Goal: Information Seeking & Learning: Compare options

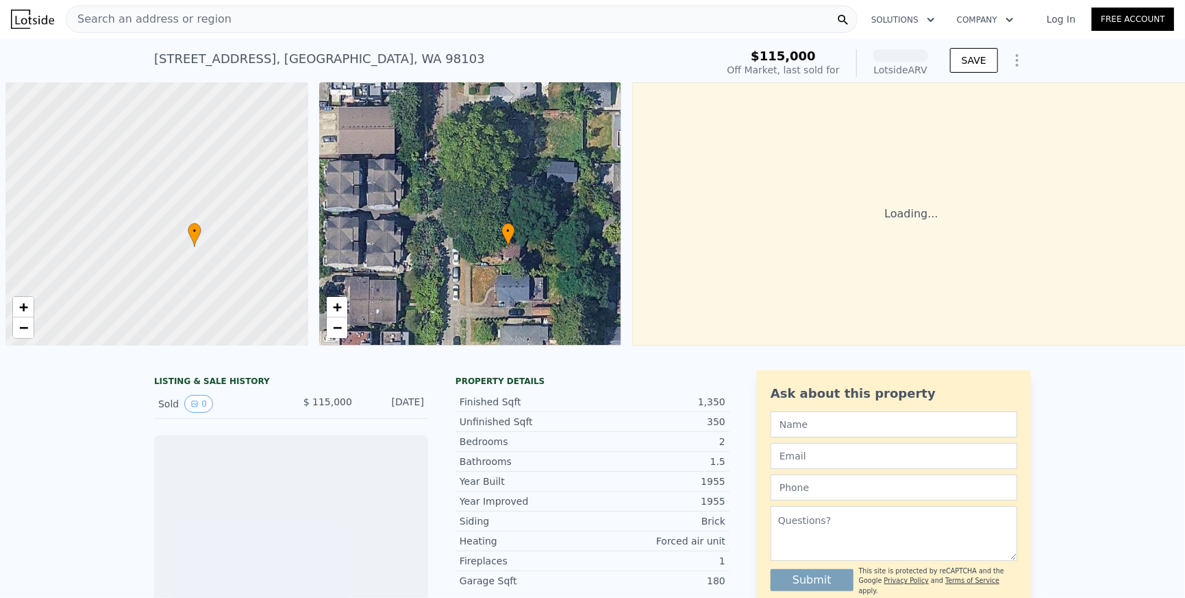
scroll to position [0, 7]
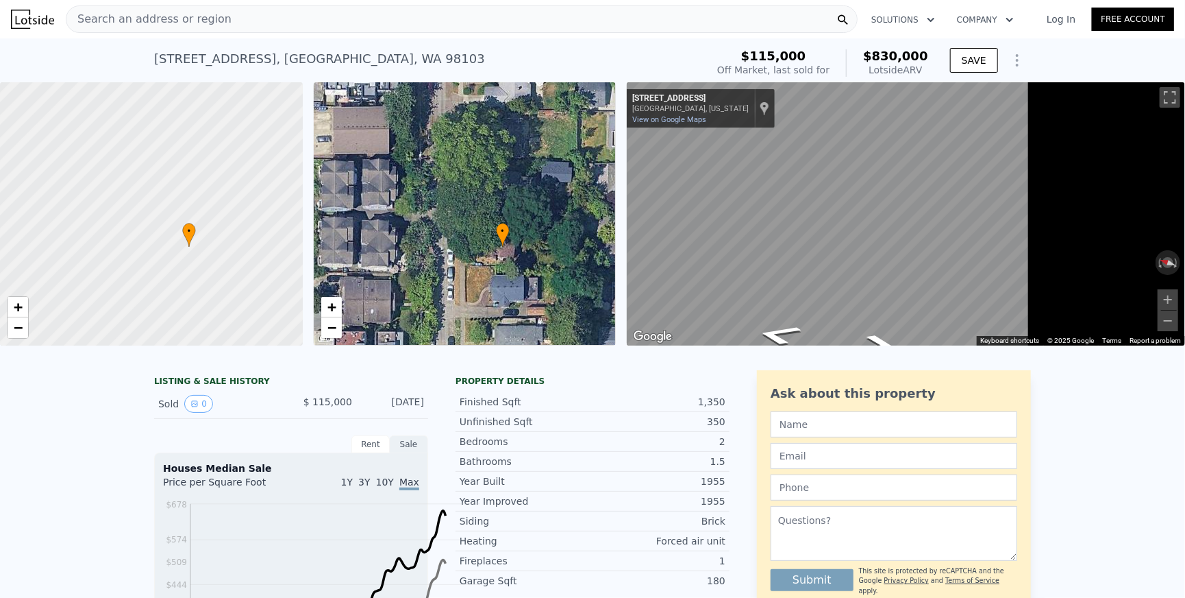
click at [1044, 25] on link "Log In" at bounding box center [1062, 19] width 62 height 14
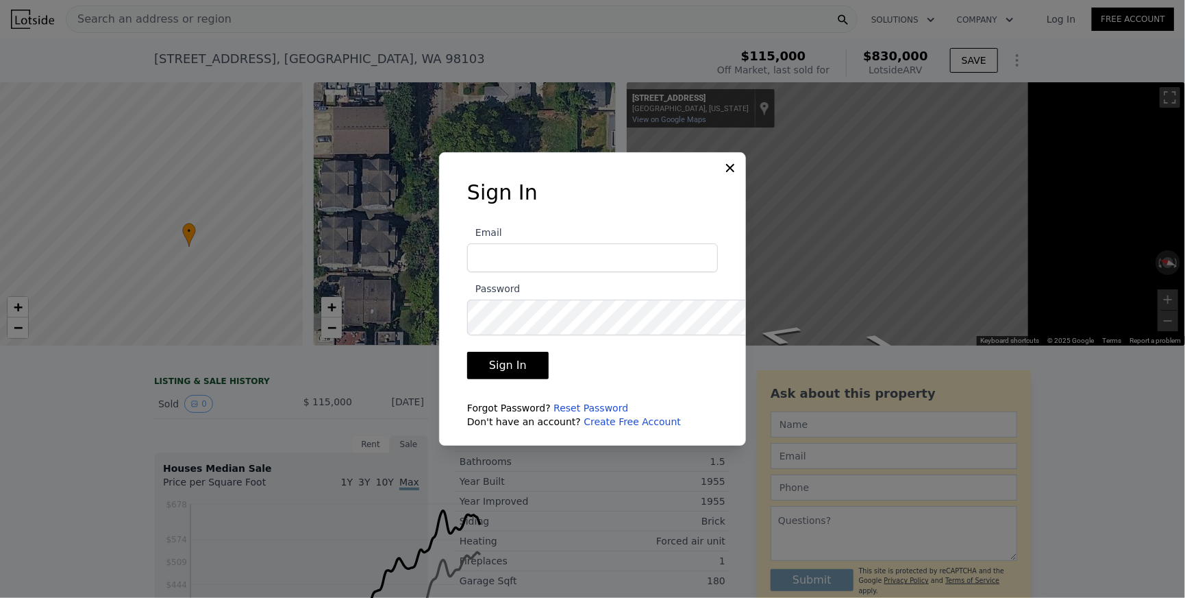
type input "[EMAIL_ADDRESS][DOMAIN_NAME]"
click at [467, 379] on button "Sign In" at bounding box center [508, 365] width 82 height 27
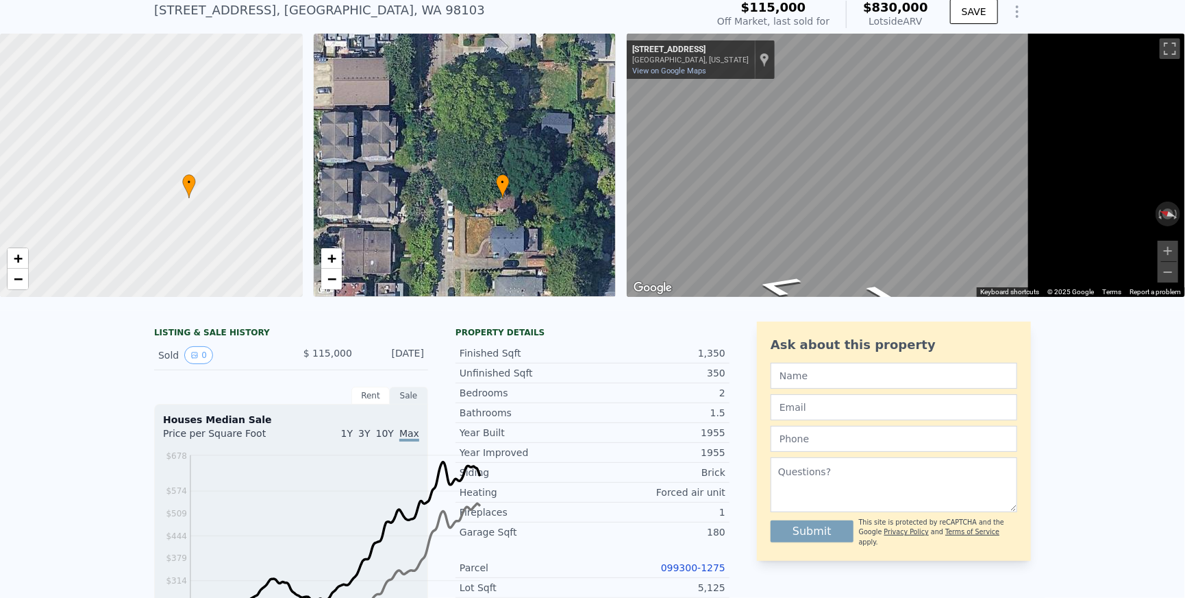
scroll to position [6, 0]
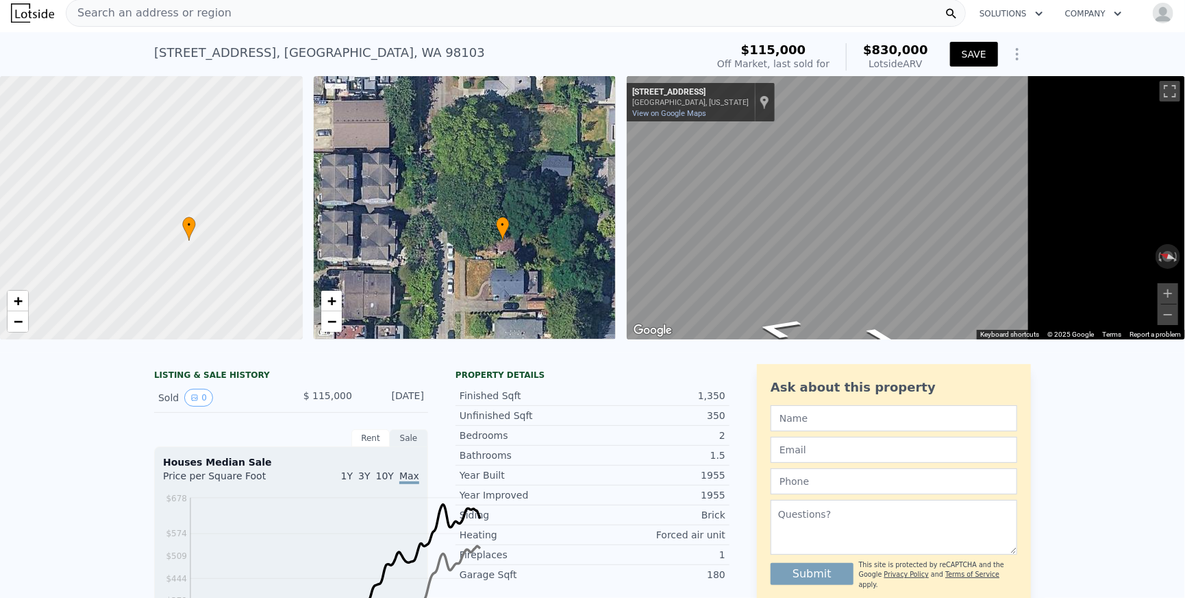
click at [998, 66] on button "SAVE" at bounding box center [974, 54] width 48 height 25
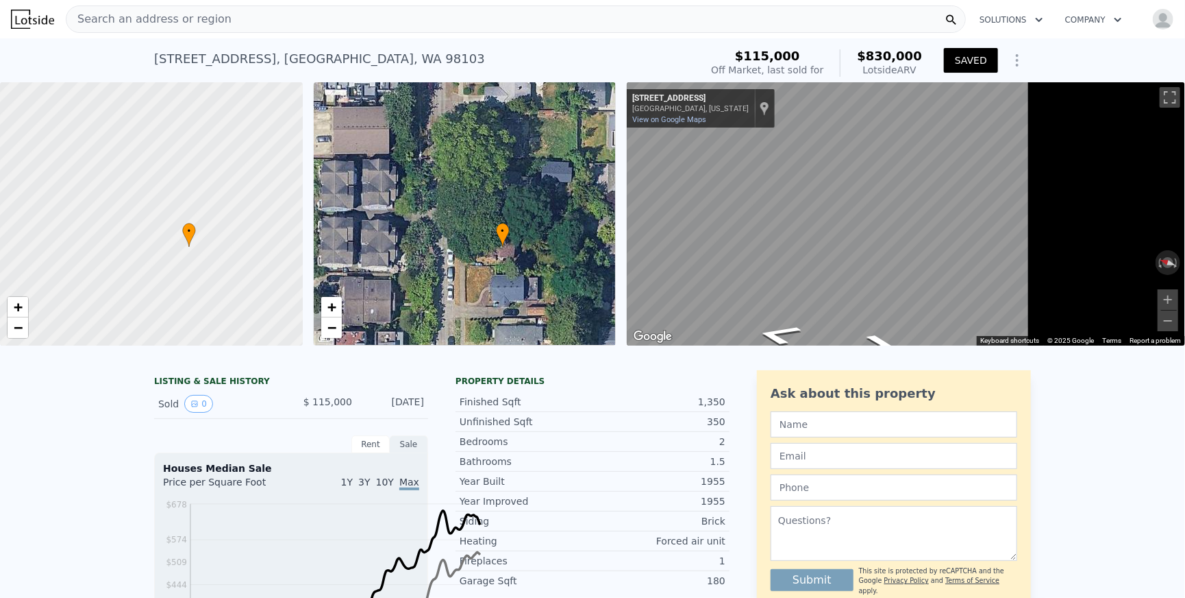
scroll to position [0, 0]
drag, startPoint x: 41, startPoint y: 69, endPoint x: 384, endPoint y: 84, distance: 343.7
click at [384, 82] on div "[STREET_ADDRESS] Sold [DATE] for $115k (~ARV $830k ) $115,000 Off Market, last …" at bounding box center [592, 60] width 1185 height 44
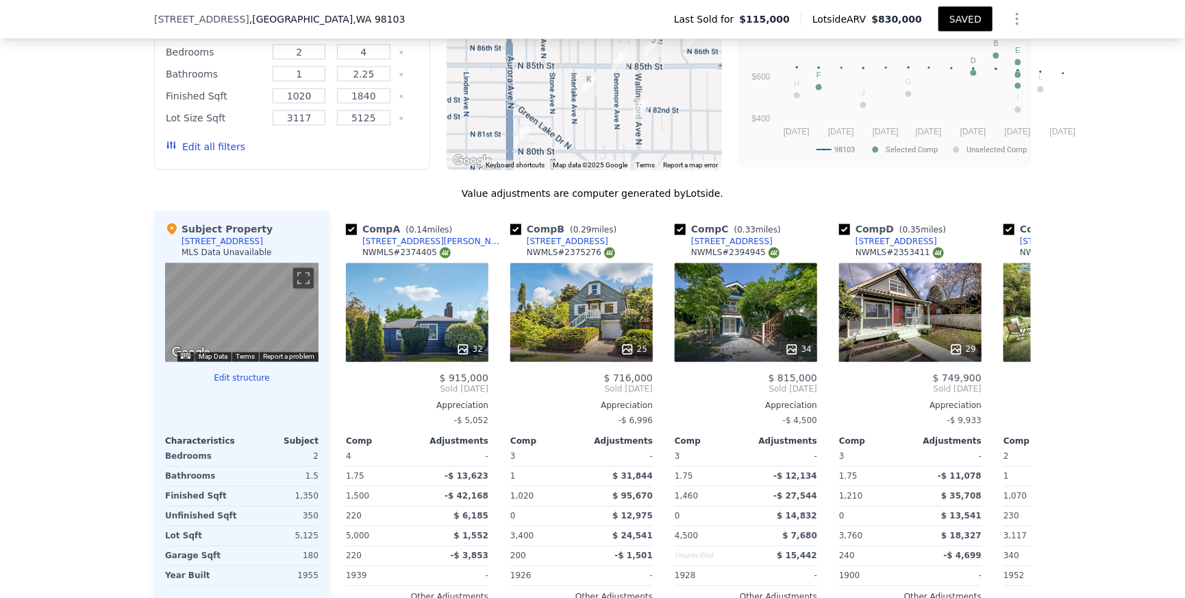
scroll to position [1165, 0]
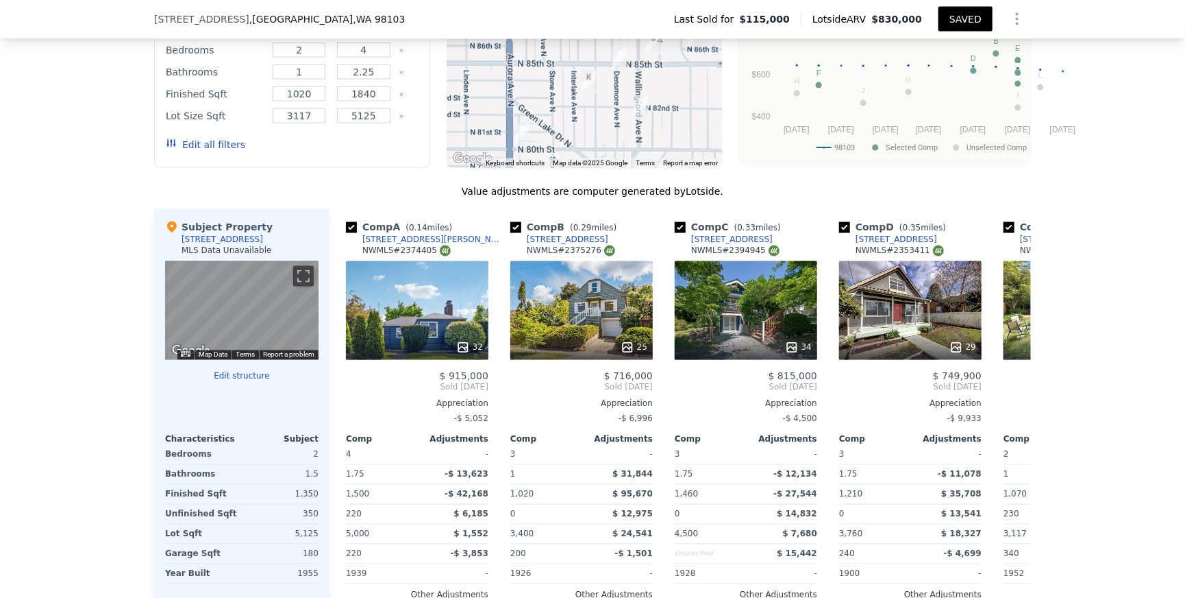
click at [166, 151] on button "Edit all filters" at bounding box center [205, 145] width 79 height 14
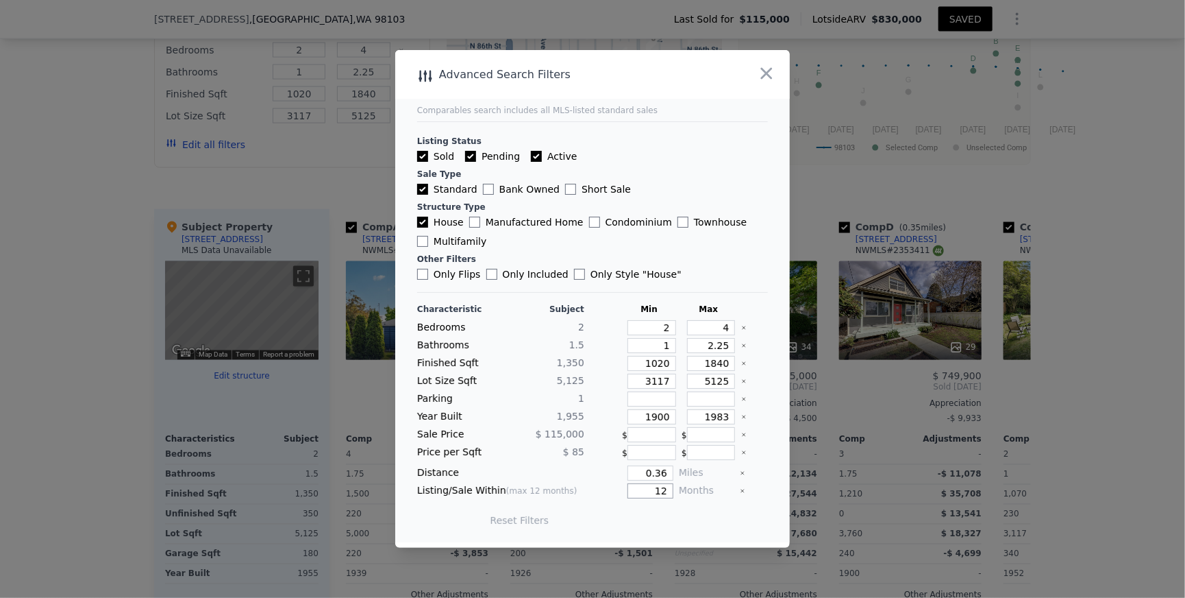
drag, startPoint x: 687, startPoint y: 544, endPoint x: 672, endPoint y: 547, distance: 15.3
click at [672, 498] on input "12" at bounding box center [651, 490] width 46 height 15
type input "6"
click at [706, 530] on button "Update Search" at bounding box center [668, 519] width 103 height 19
checkbox input "false"
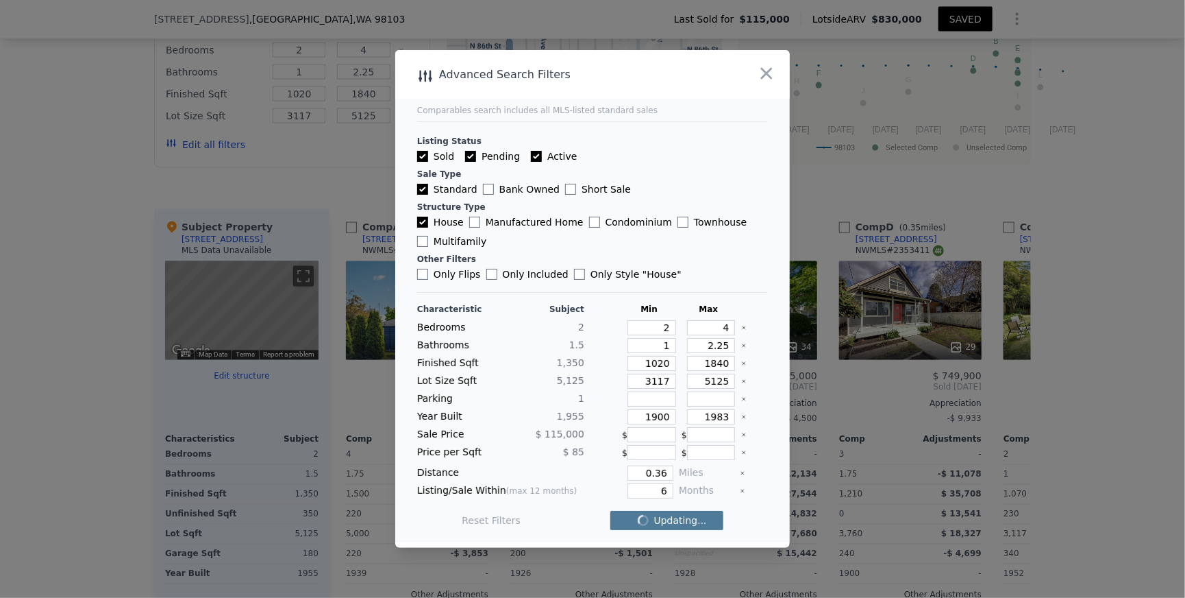
checkbox input "false"
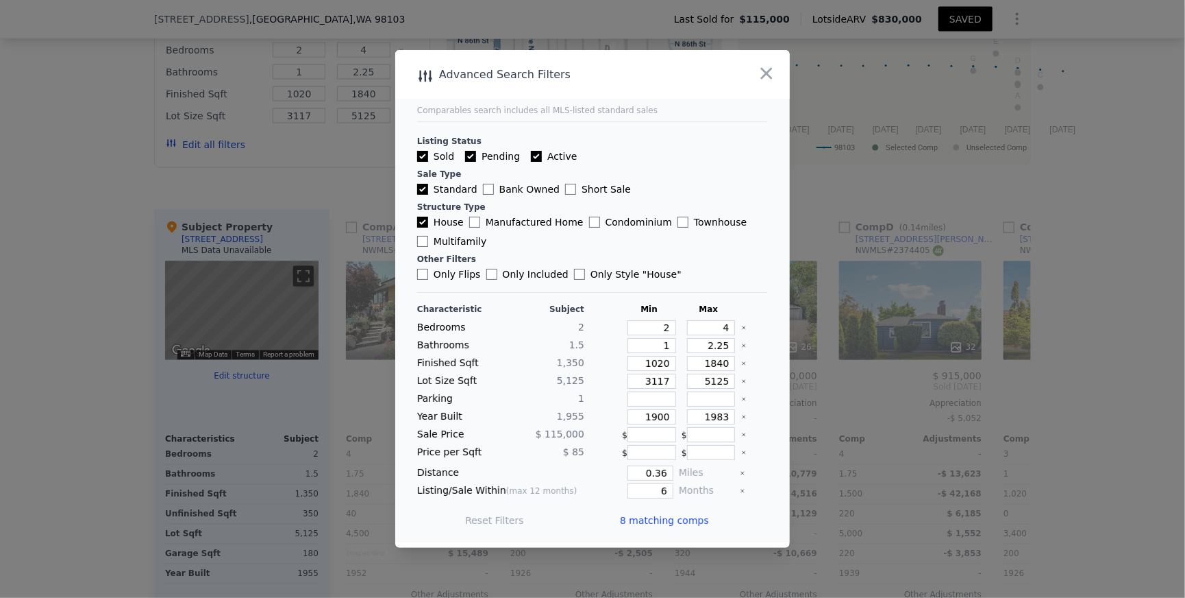
scroll to position [17, 0]
click at [685, 527] on span "8 matching comps" at bounding box center [664, 520] width 89 height 14
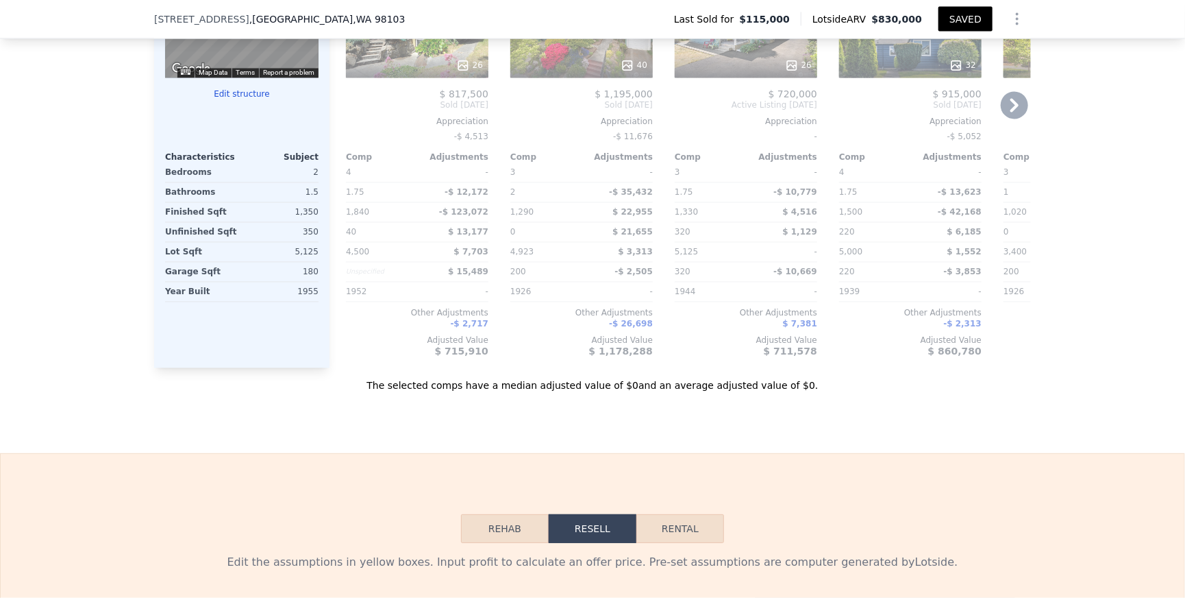
scroll to position [1449, 0]
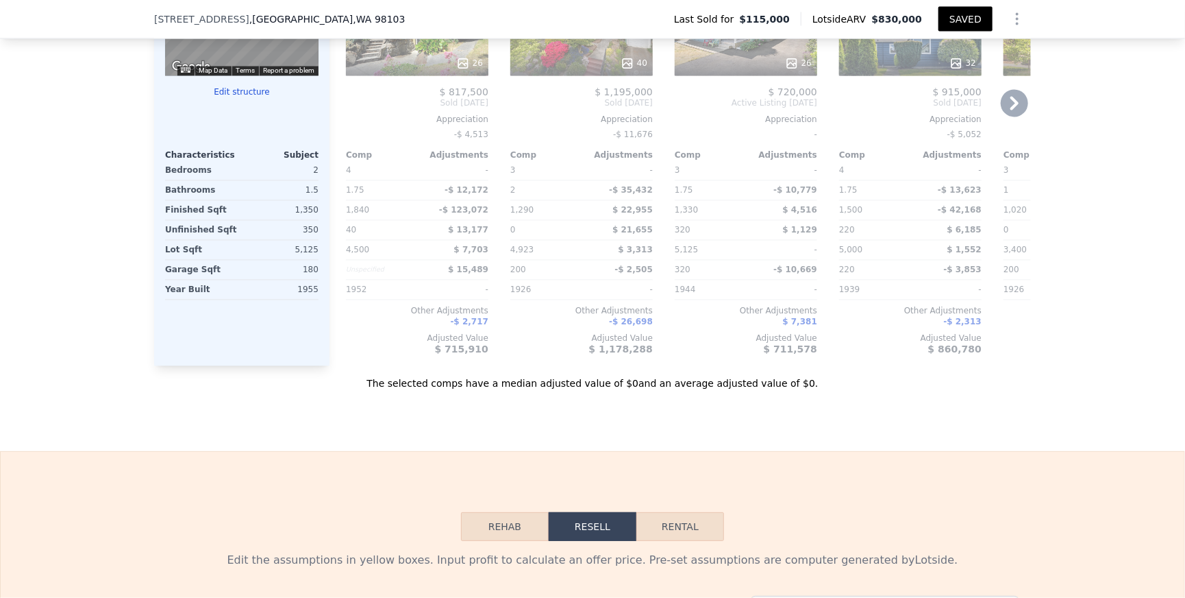
checkbox input "true"
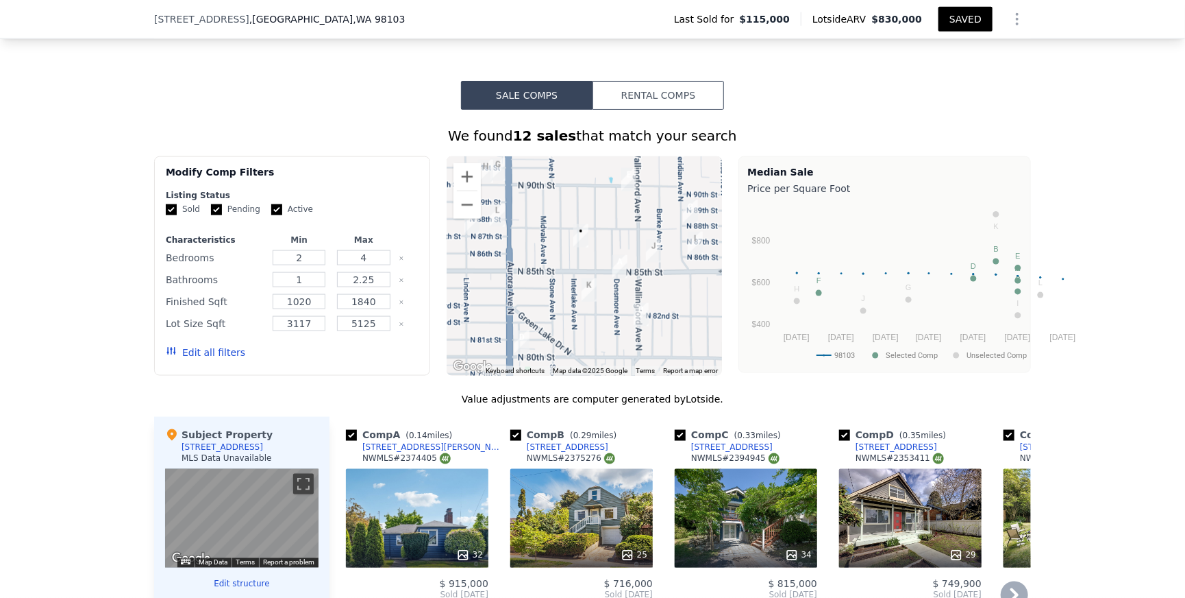
scroll to position [1026, 0]
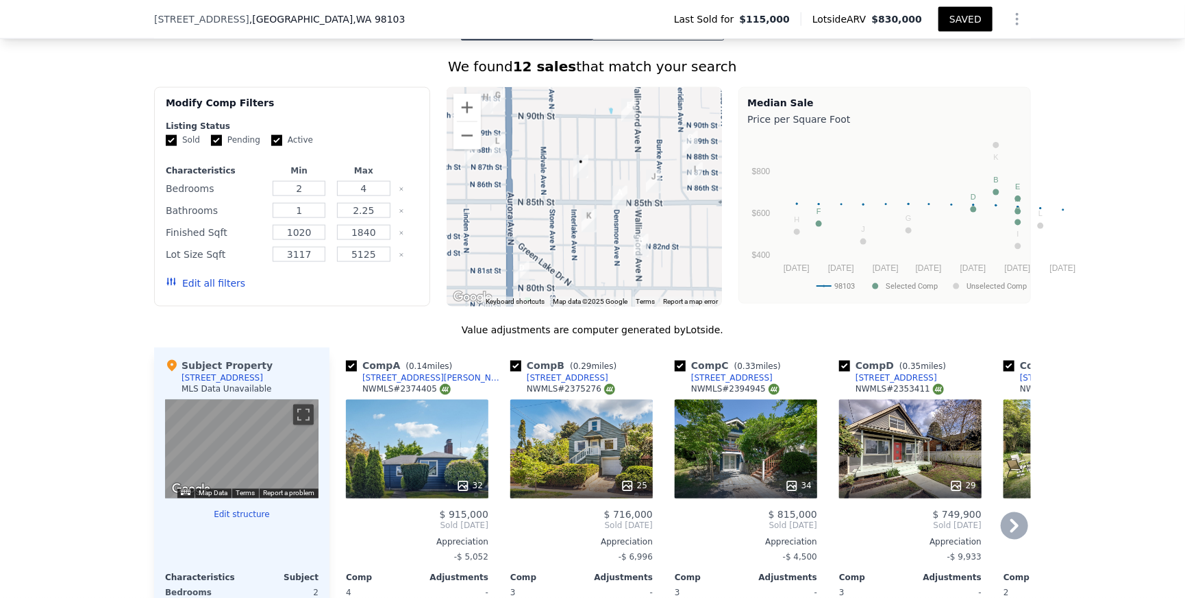
click at [166, 290] on button "Edit all filters" at bounding box center [205, 283] width 79 height 14
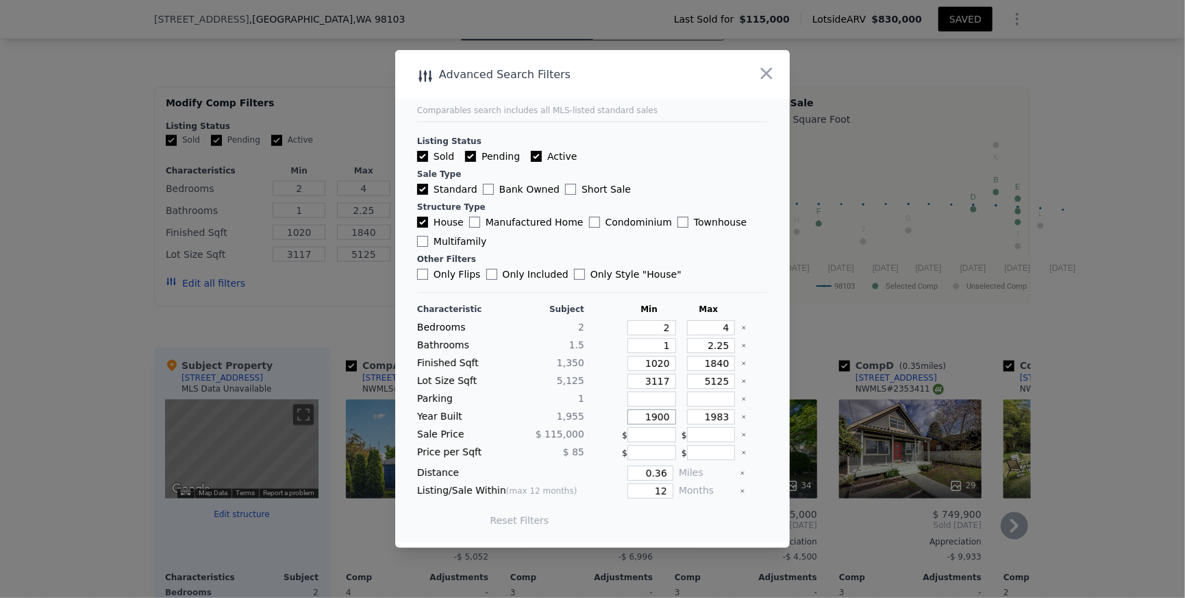
click at [676, 424] on input "1900" at bounding box center [652, 416] width 49 height 15
type input "1945"
click at [736, 424] on input "1983" at bounding box center [711, 416] width 49 height 15
type input "1965"
drag, startPoint x: 687, startPoint y: 543, endPoint x: 672, endPoint y: 545, distance: 15.9
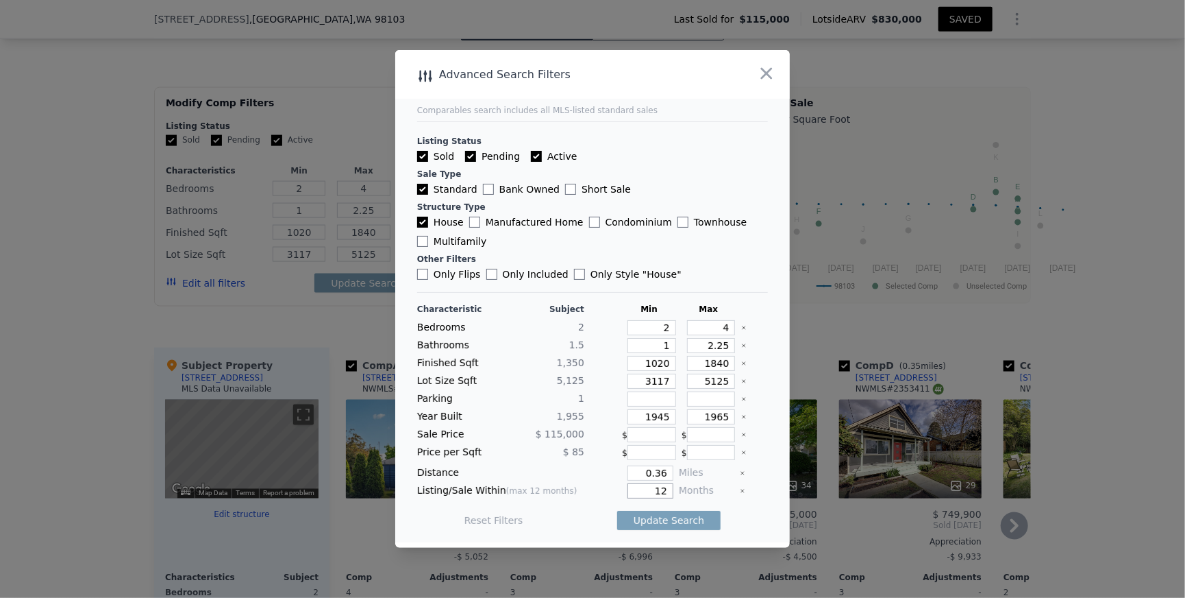
click at [672, 498] on input "12" at bounding box center [651, 490] width 46 height 15
type input "6"
drag, startPoint x: 670, startPoint y: 577, endPoint x: 534, endPoint y: 583, distance: 136.5
click at [534, 539] on div "Reset Filters Update Search" at bounding box center [592, 520] width 351 height 38
click at [670, 530] on button "Update Search" at bounding box center [668, 519] width 103 height 19
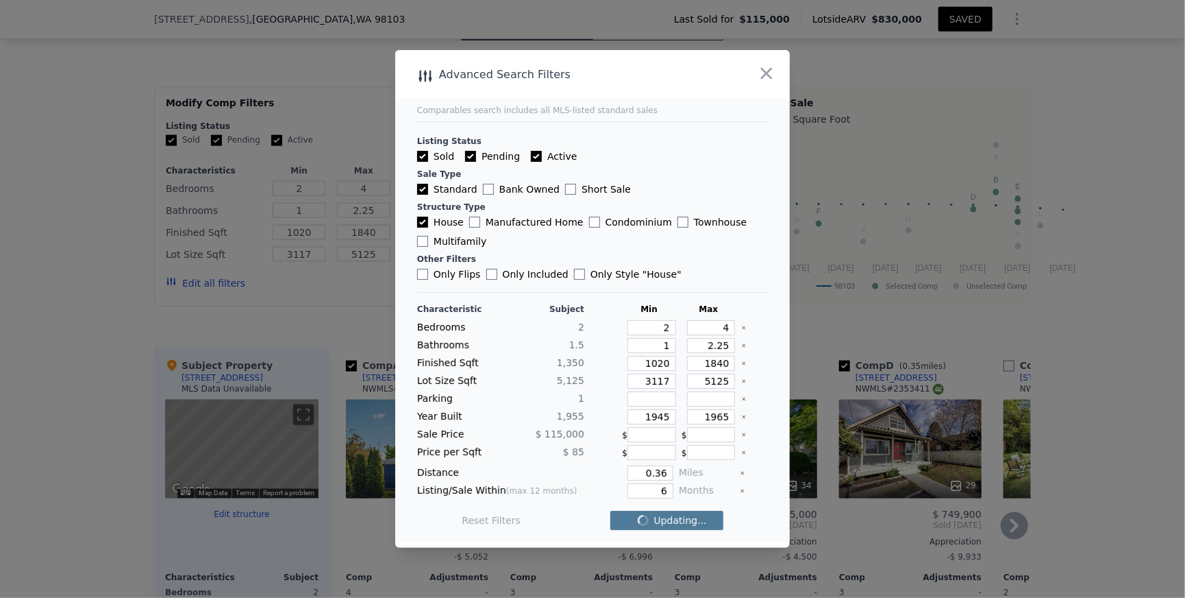
checkbox input "false"
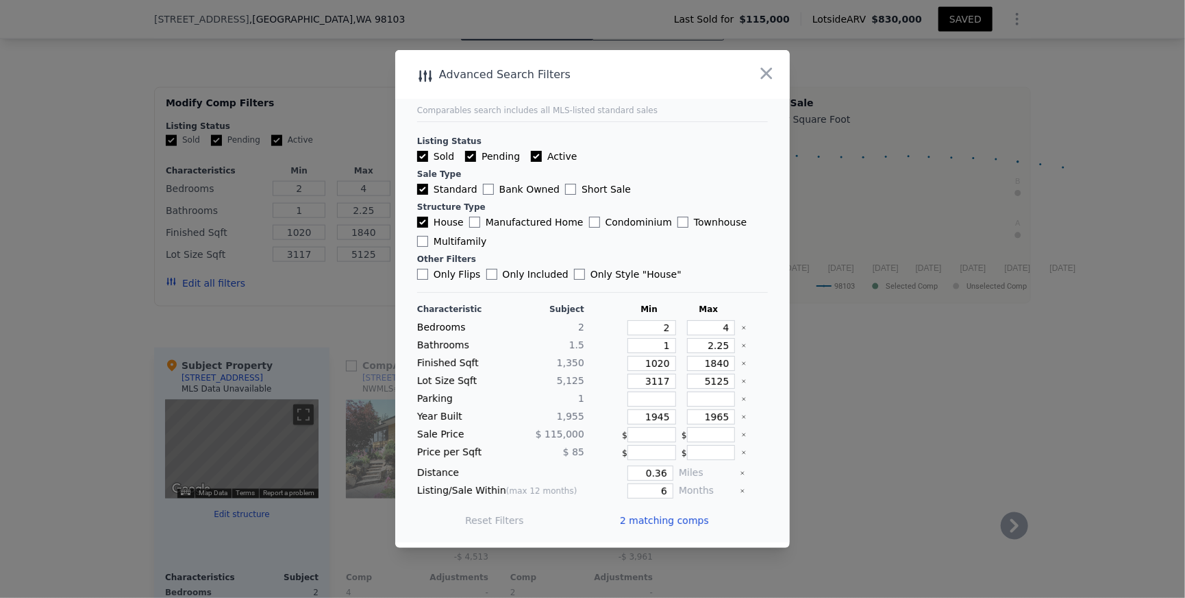
click at [668, 527] on span "2 matching comps" at bounding box center [664, 520] width 89 height 14
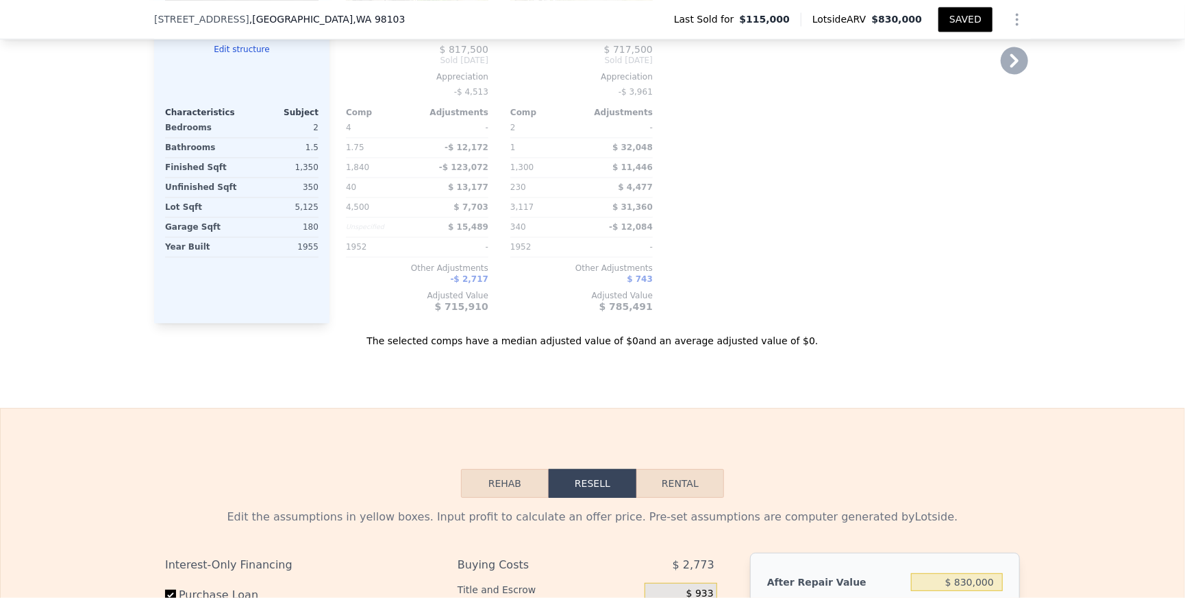
scroll to position [1519, 0]
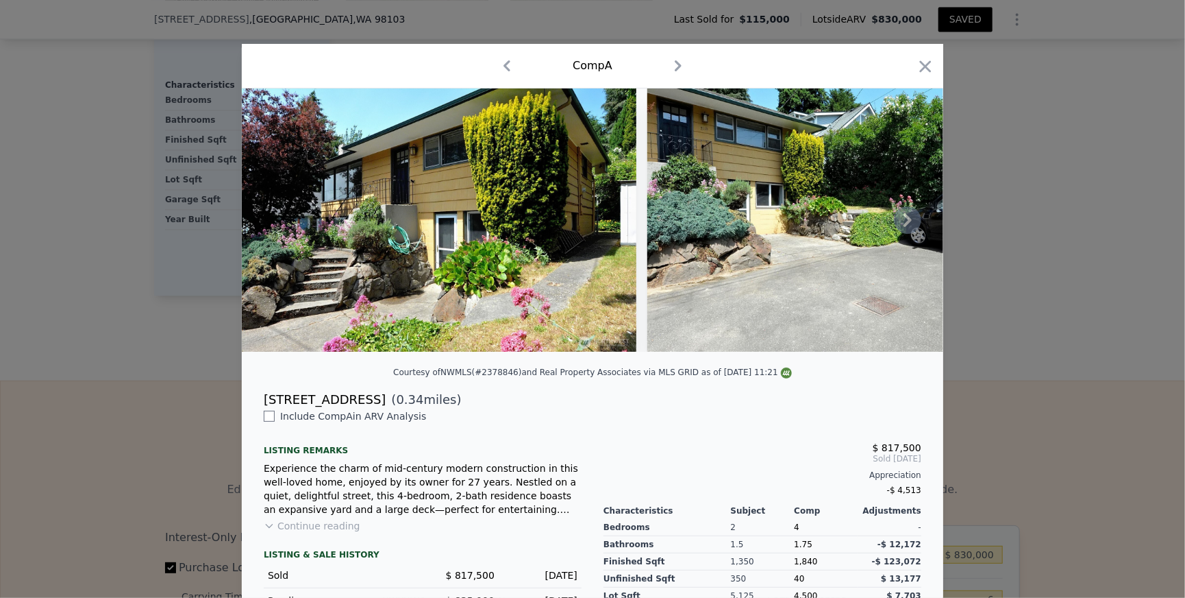
click at [922, 234] on icon at bounding box center [907, 219] width 27 height 27
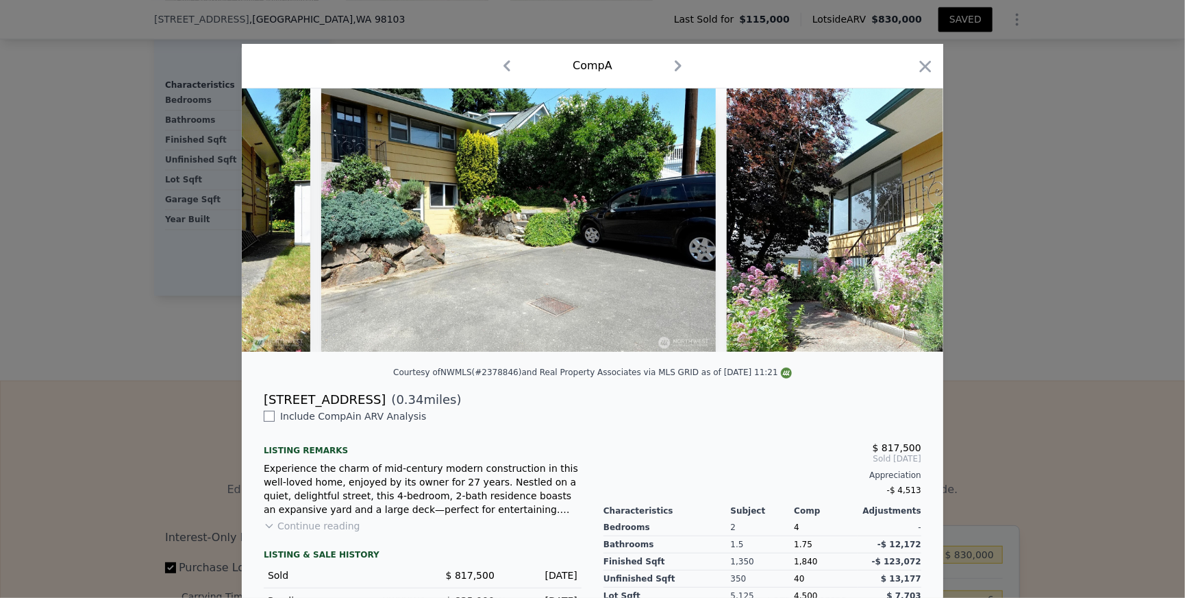
scroll to position [0, 329]
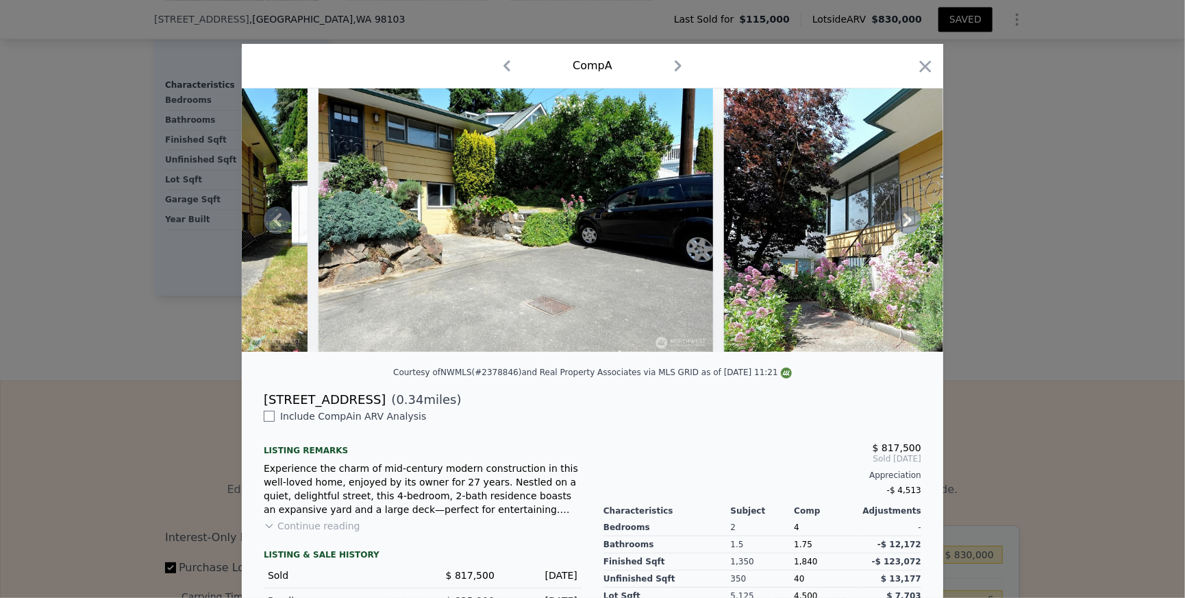
click at [922, 234] on icon at bounding box center [907, 219] width 27 height 27
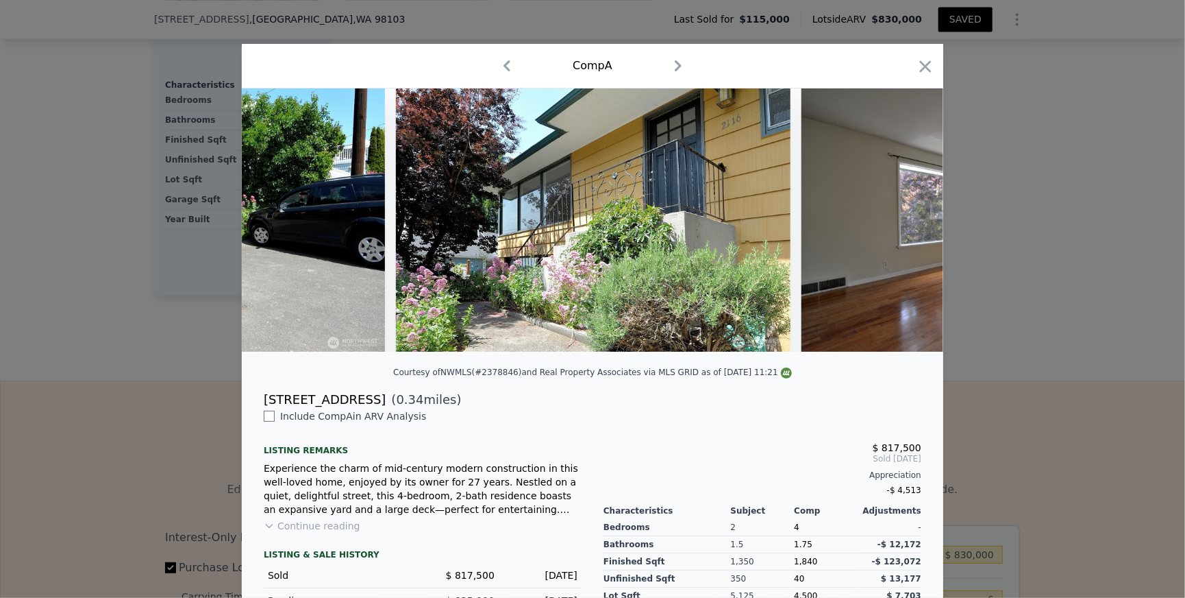
scroll to position [0, 658]
click at [922, 234] on icon at bounding box center [907, 219] width 27 height 27
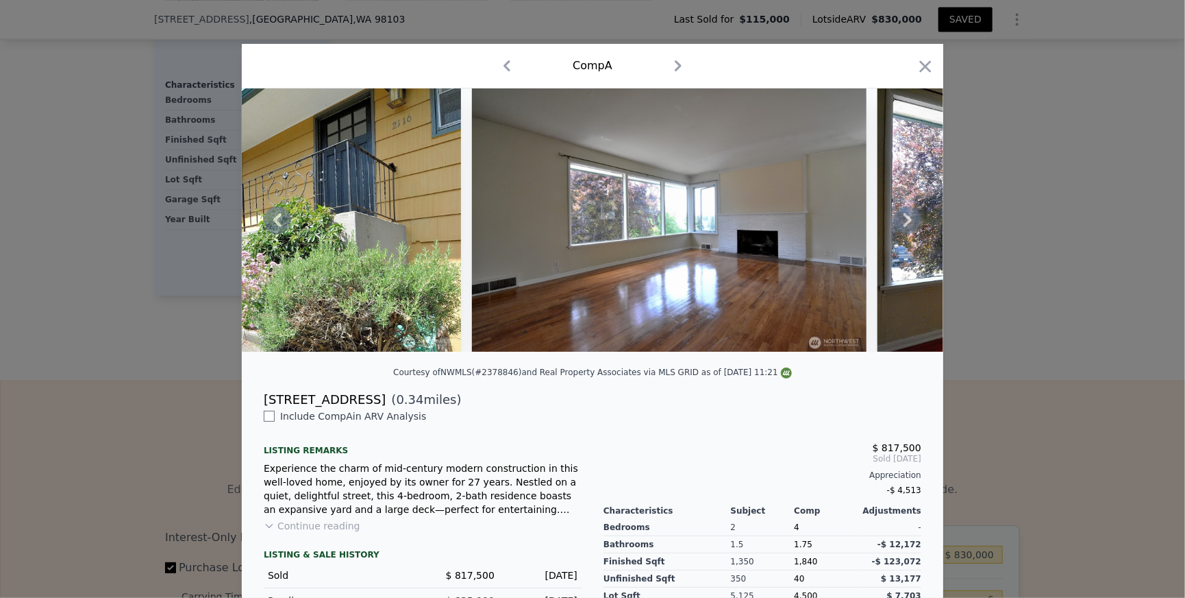
click at [922, 234] on icon at bounding box center [907, 219] width 27 height 27
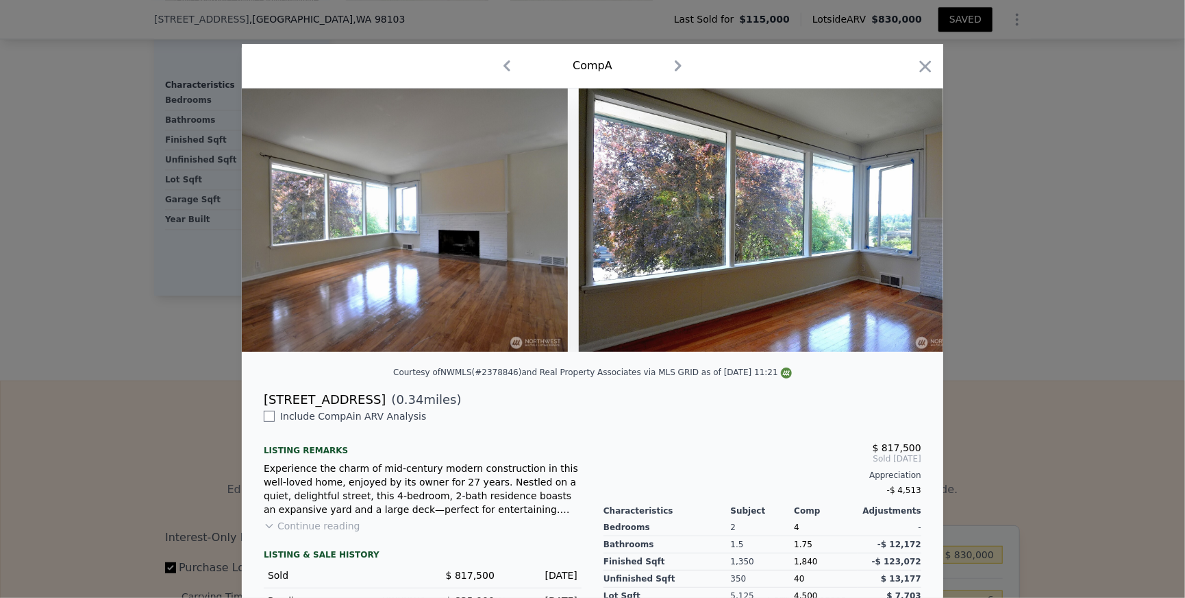
scroll to position [0, 1316]
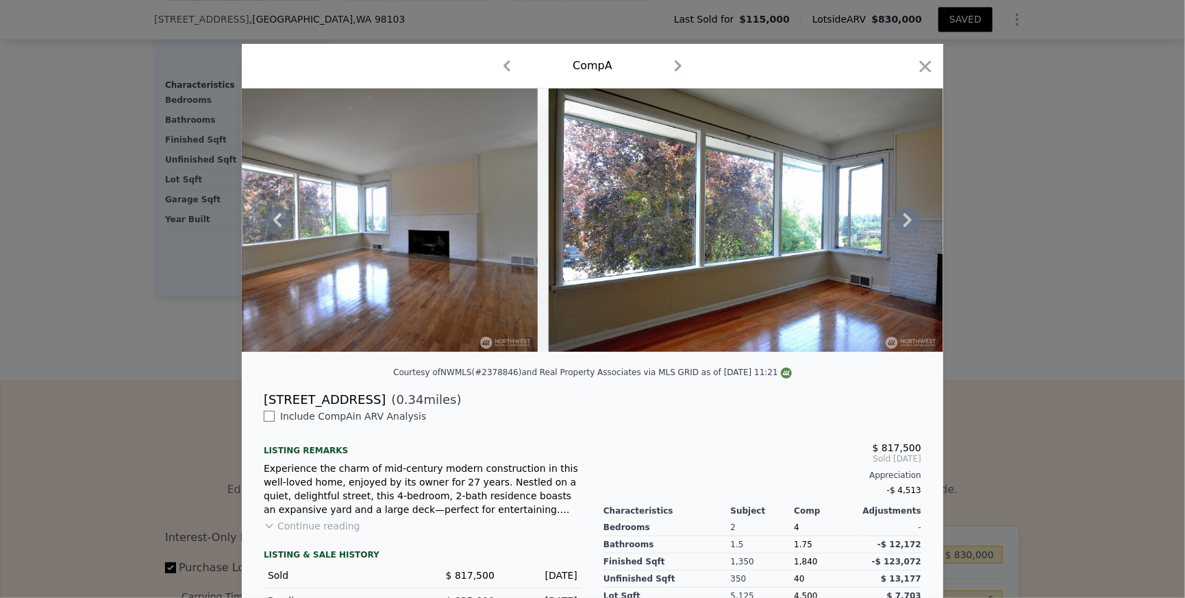
click at [922, 234] on icon at bounding box center [907, 219] width 27 height 27
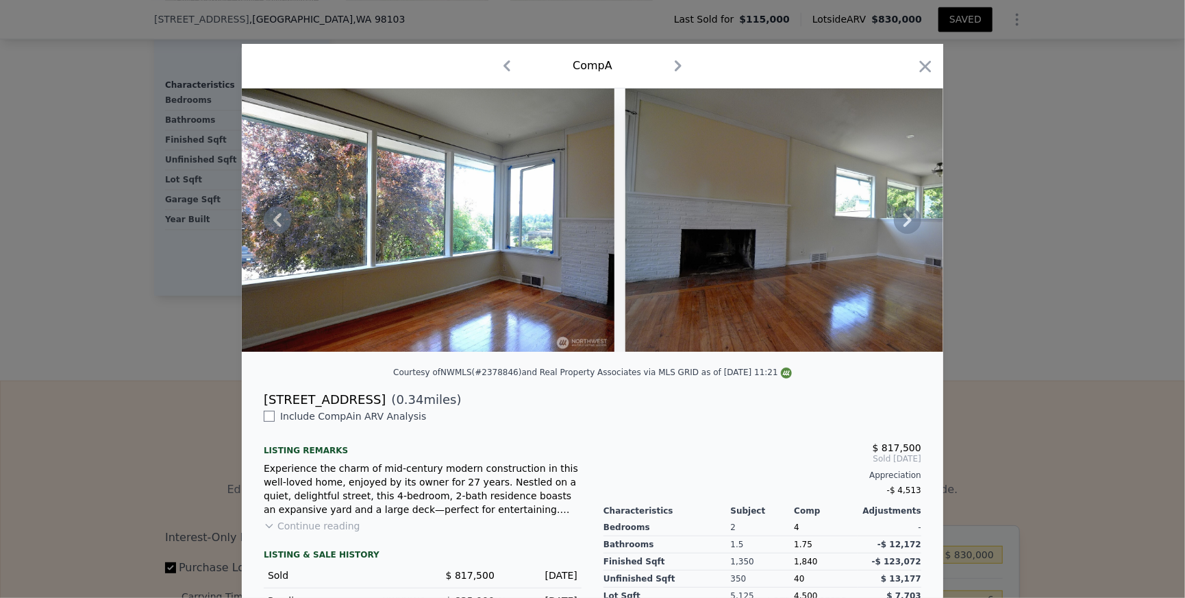
click at [922, 234] on icon at bounding box center [907, 219] width 27 height 27
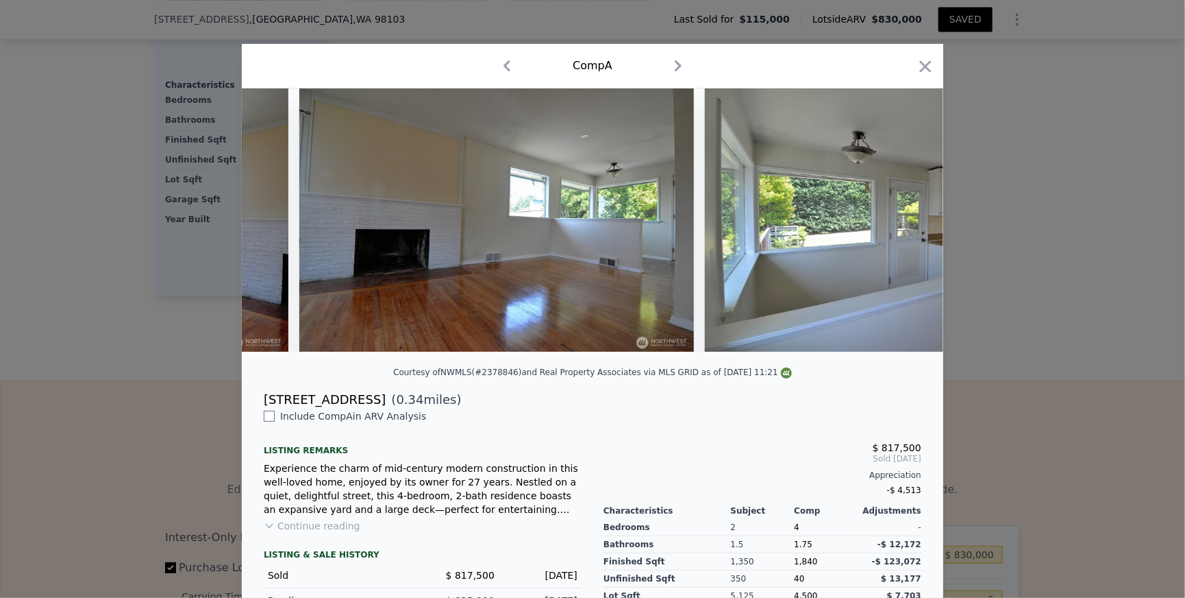
scroll to position [0, 1973]
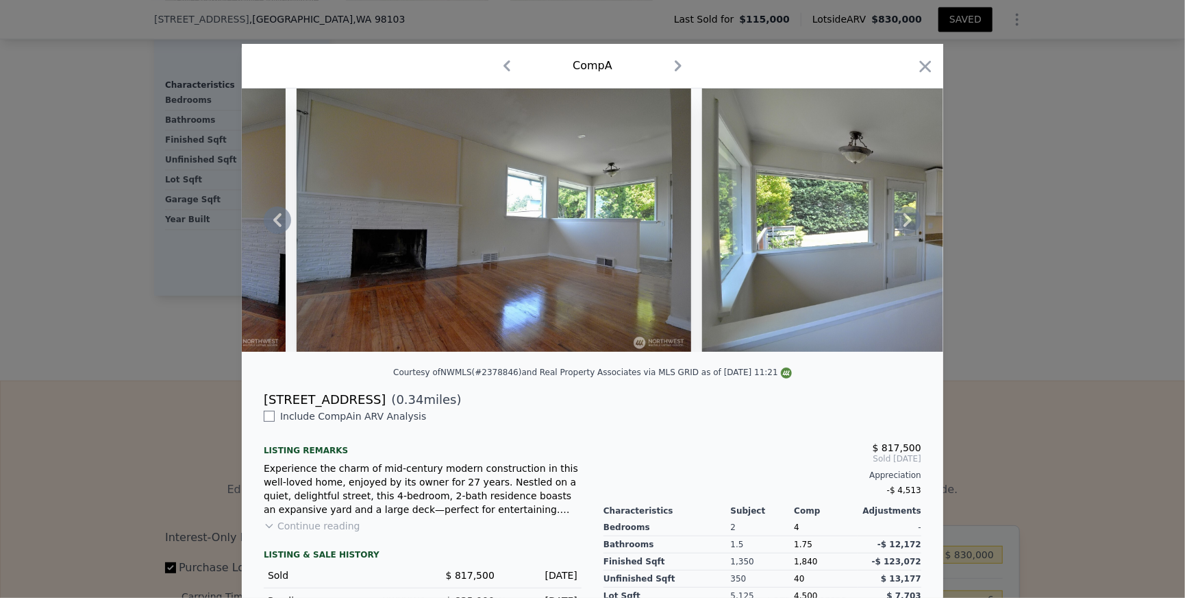
click at [922, 234] on icon at bounding box center [907, 219] width 27 height 27
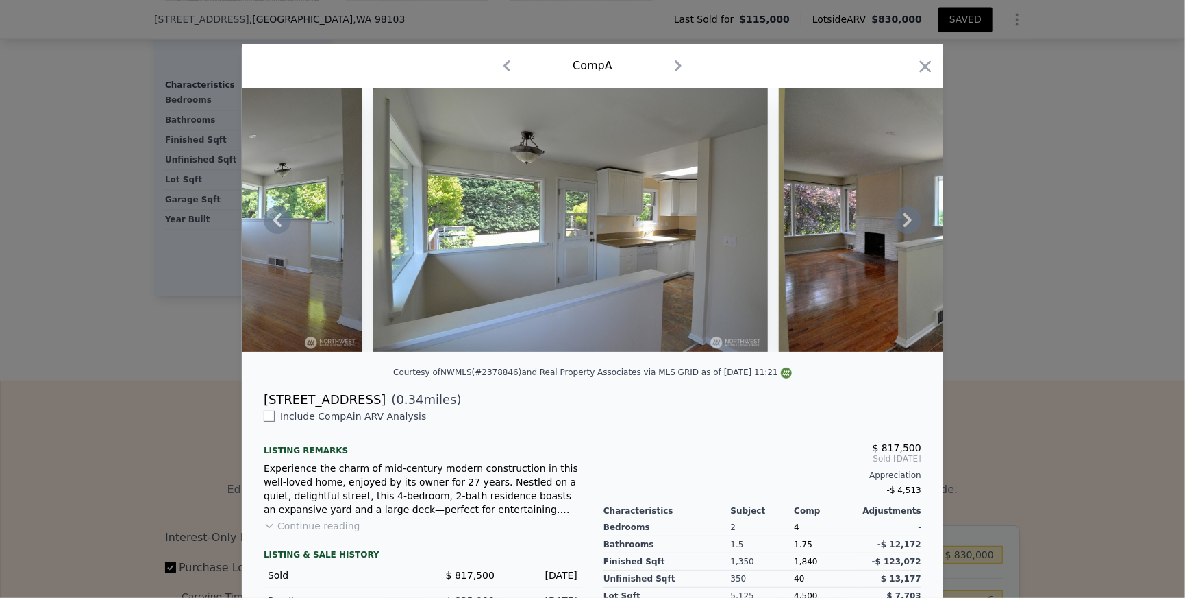
click at [922, 234] on icon at bounding box center [907, 219] width 27 height 27
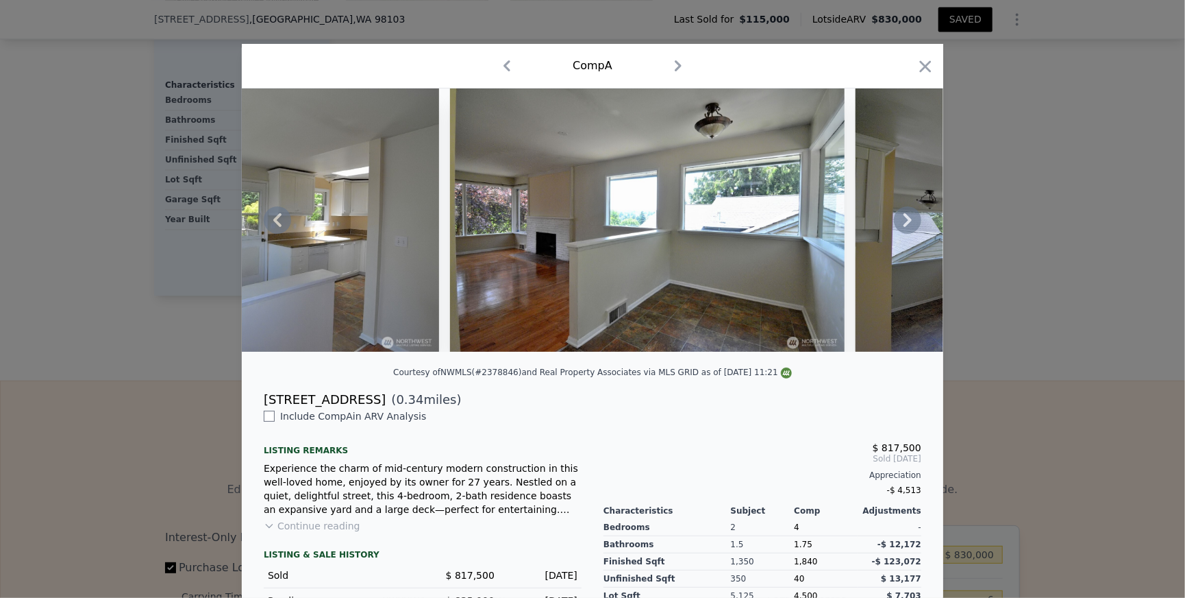
click at [922, 234] on icon at bounding box center [907, 219] width 27 height 27
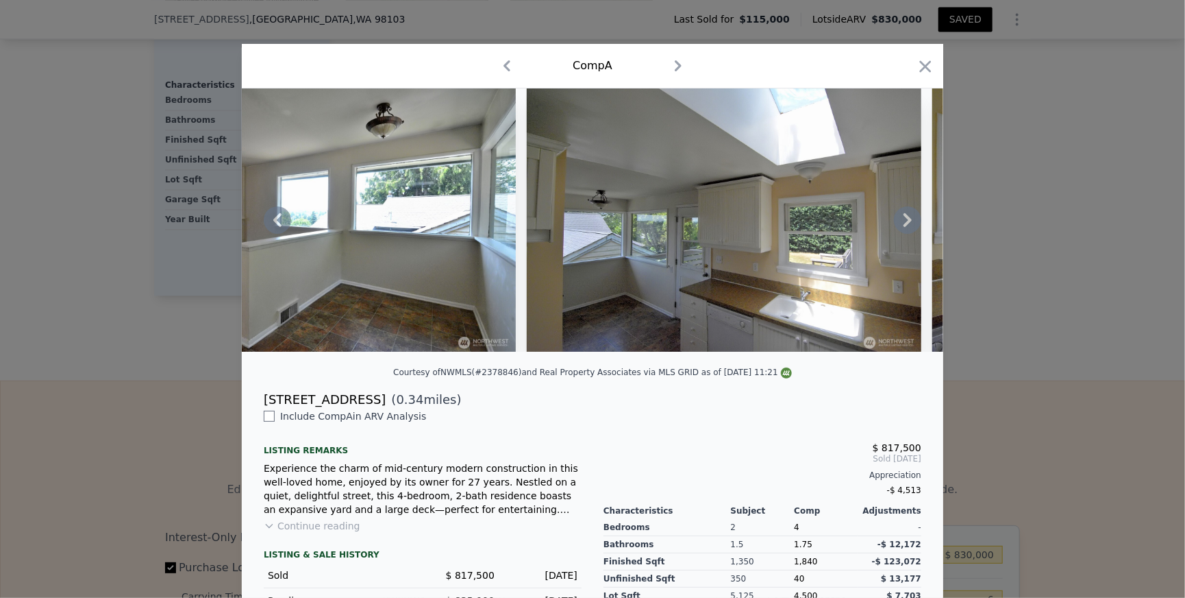
click at [922, 234] on icon at bounding box center [907, 219] width 27 height 27
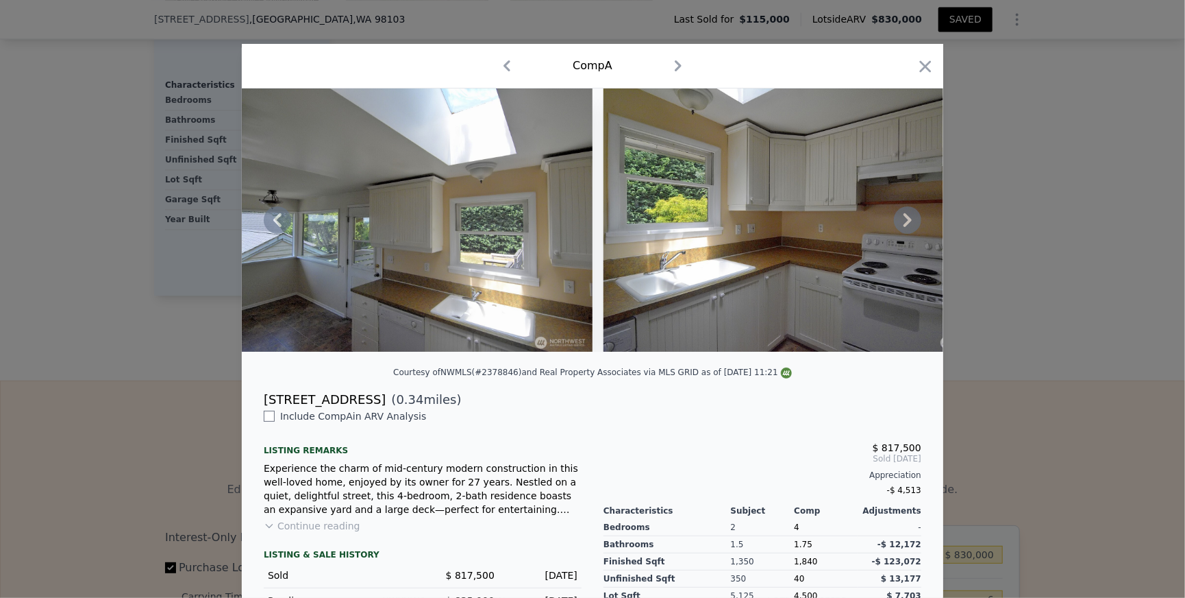
click at [922, 234] on icon at bounding box center [907, 219] width 27 height 27
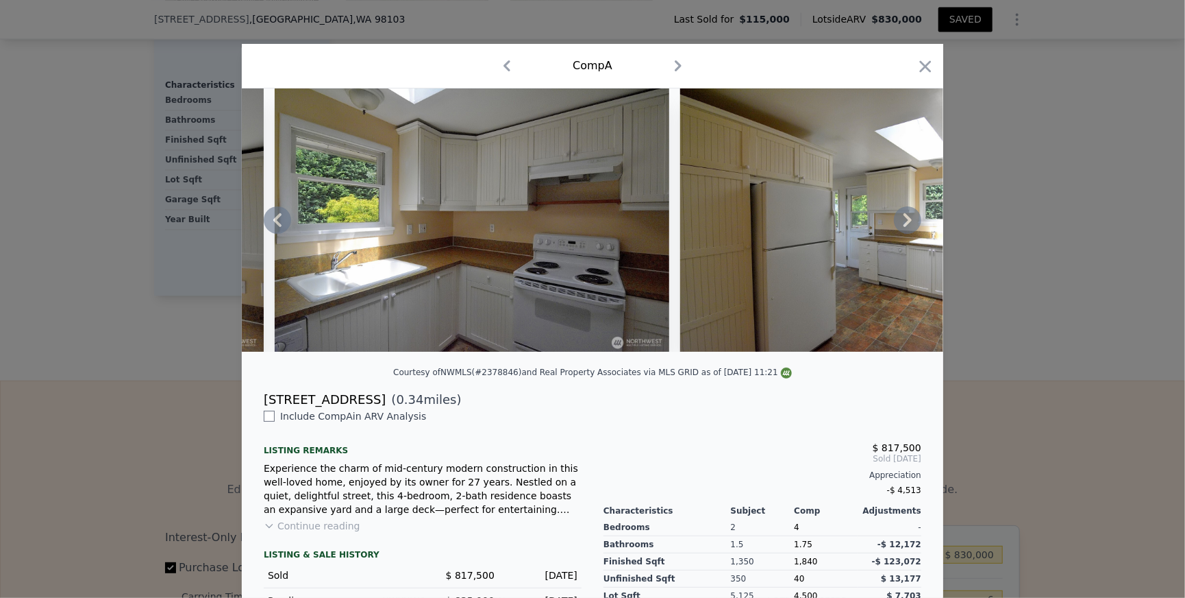
click at [922, 234] on icon at bounding box center [907, 219] width 27 height 27
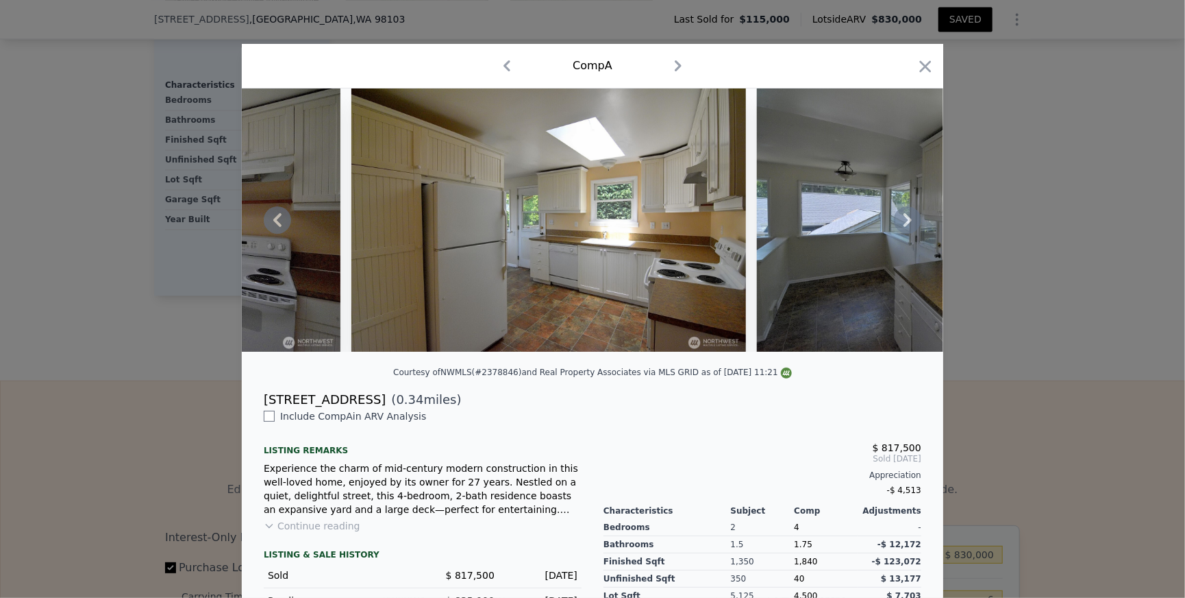
click at [922, 234] on icon at bounding box center [907, 219] width 27 height 27
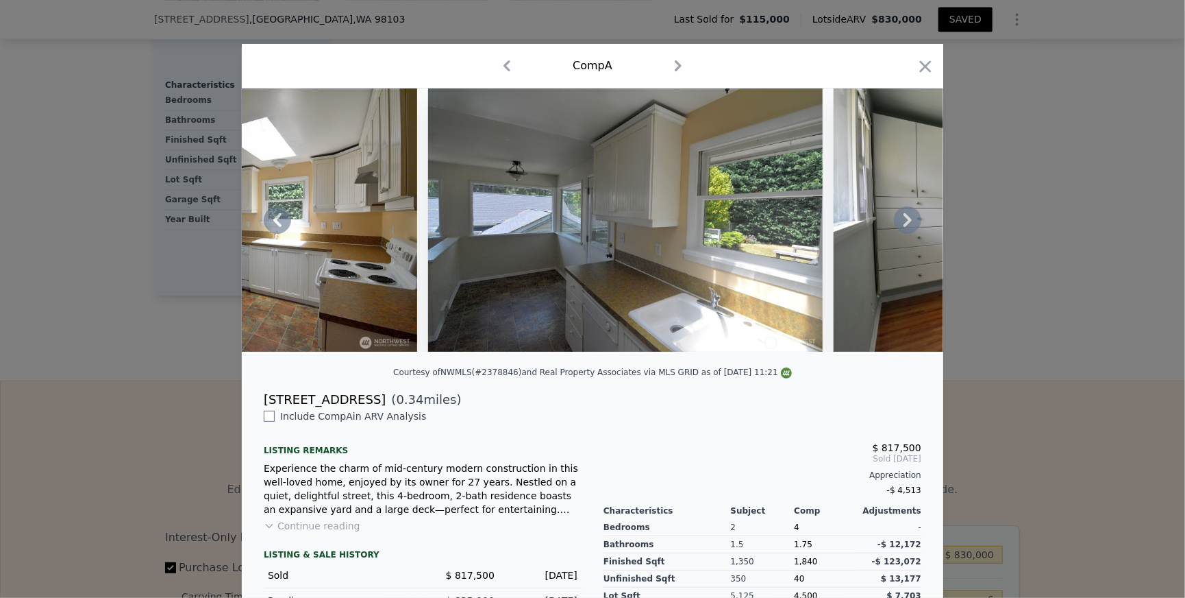
click at [922, 234] on icon at bounding box center [907, 219] width 27 height 27
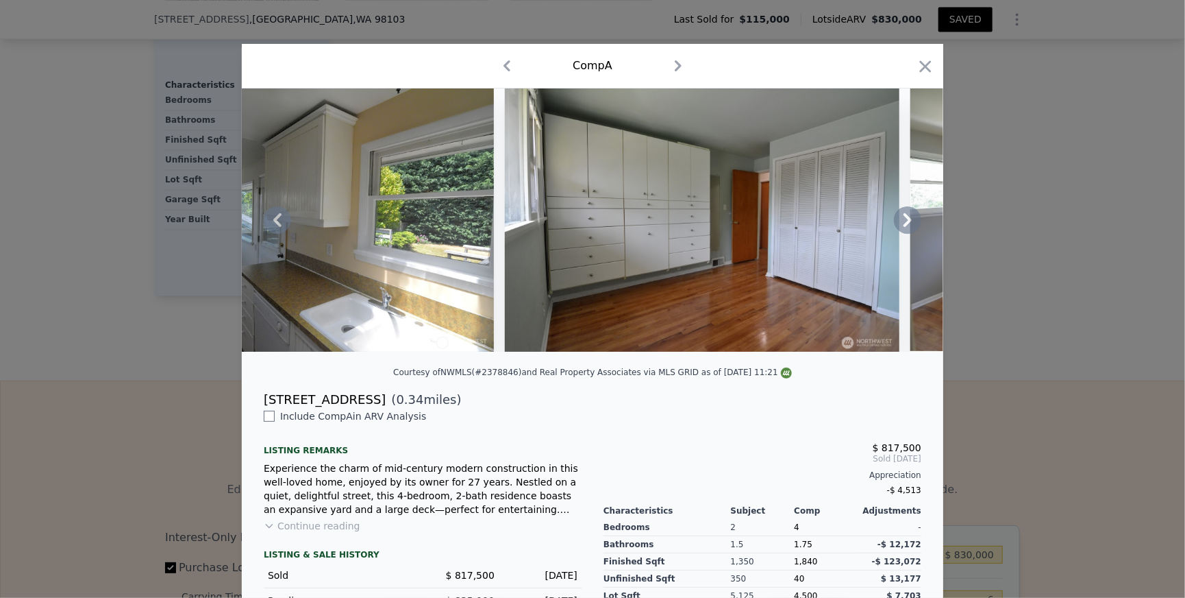
click at [922, 234] on icon at bounding box center [907, 219] width 27 height 27
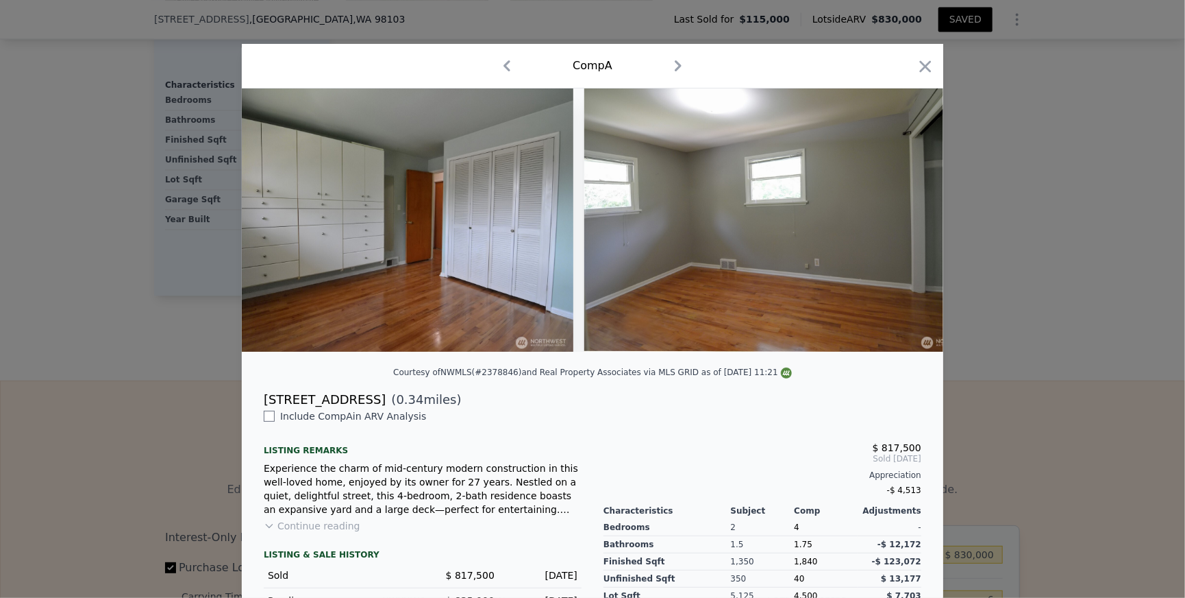
scroll to position [0, 4934]
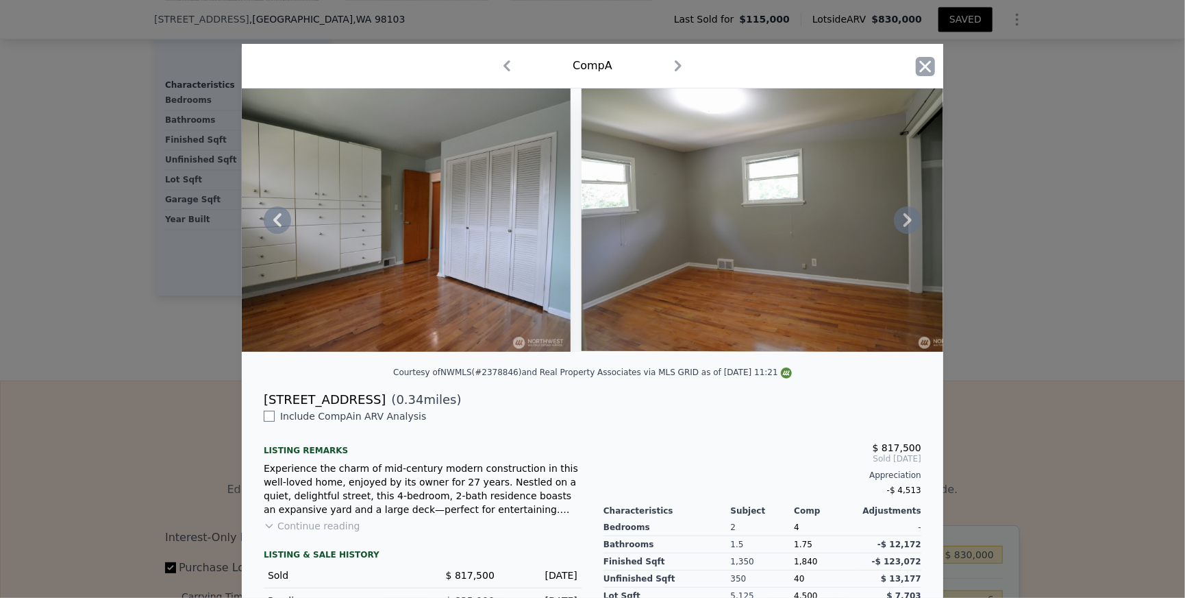
click at [932, 72] on icon "button" at bounding box center [926, 66] width 12 height 12
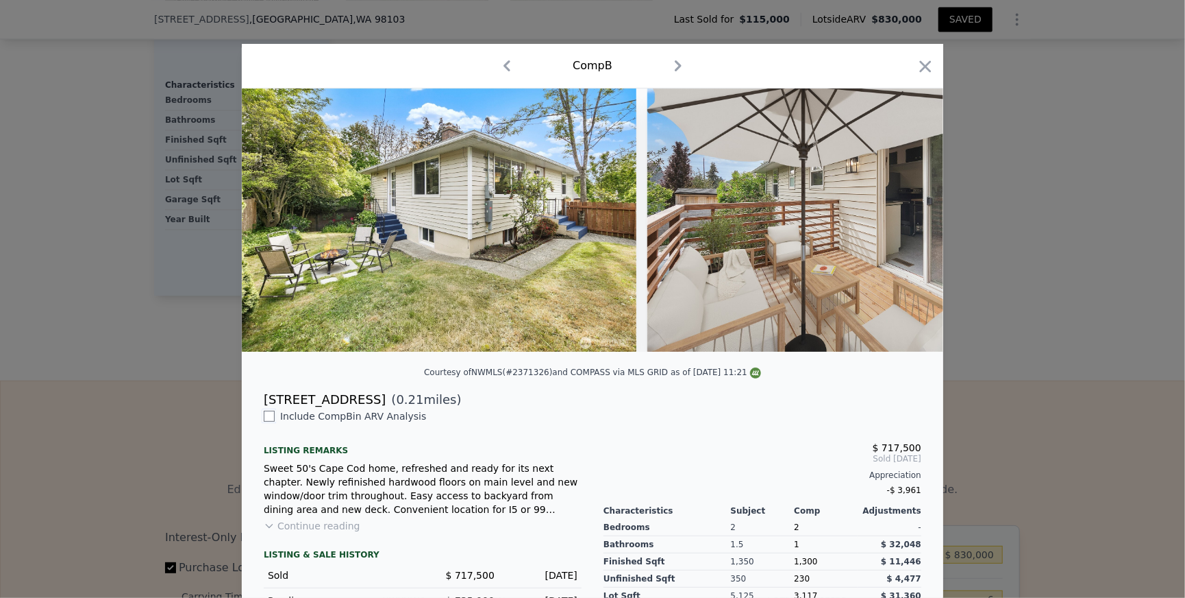
click at [264, 421] on input "checkbox" at bounding box center [269, 415] width 11 height 11
checkbox input "true"
click at [935, 76] on icon "button" at bounding box center [925, 66] width 19 height 19
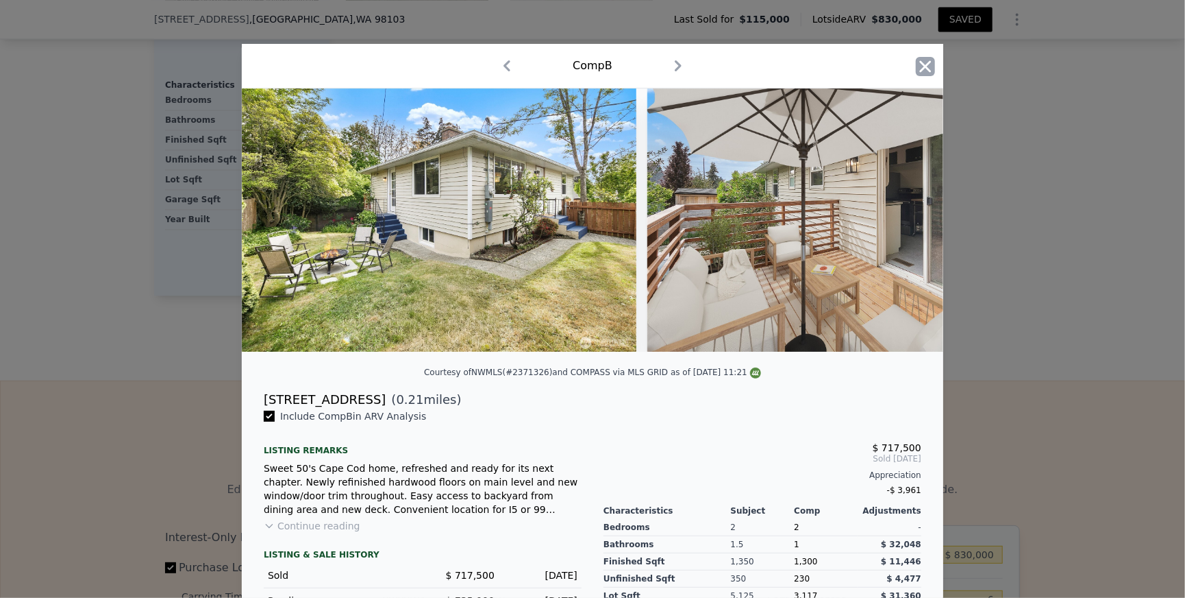
click at [932, 72] on icon "button" at bounding box center [926, 66] width 12 height 12
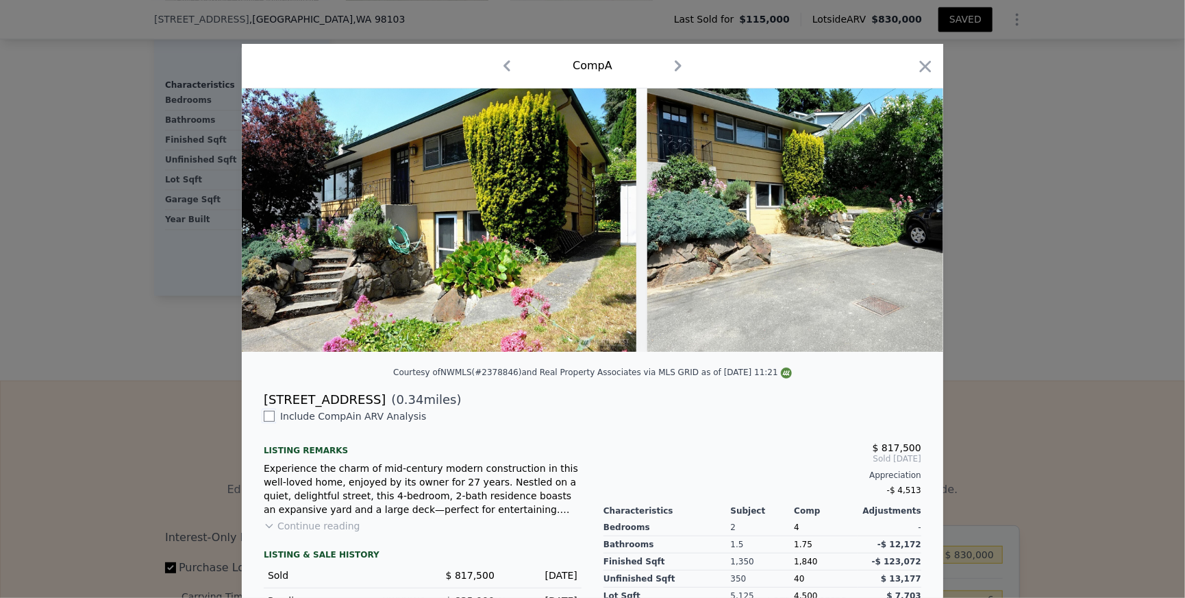
click at [264, 421] on input "checkbox" at bounding box center [269, 415] width 11 height 11
checkbox input "true"
click at [935, 76] on icon "button" at bounding box center [925, 66] width 19 height 19
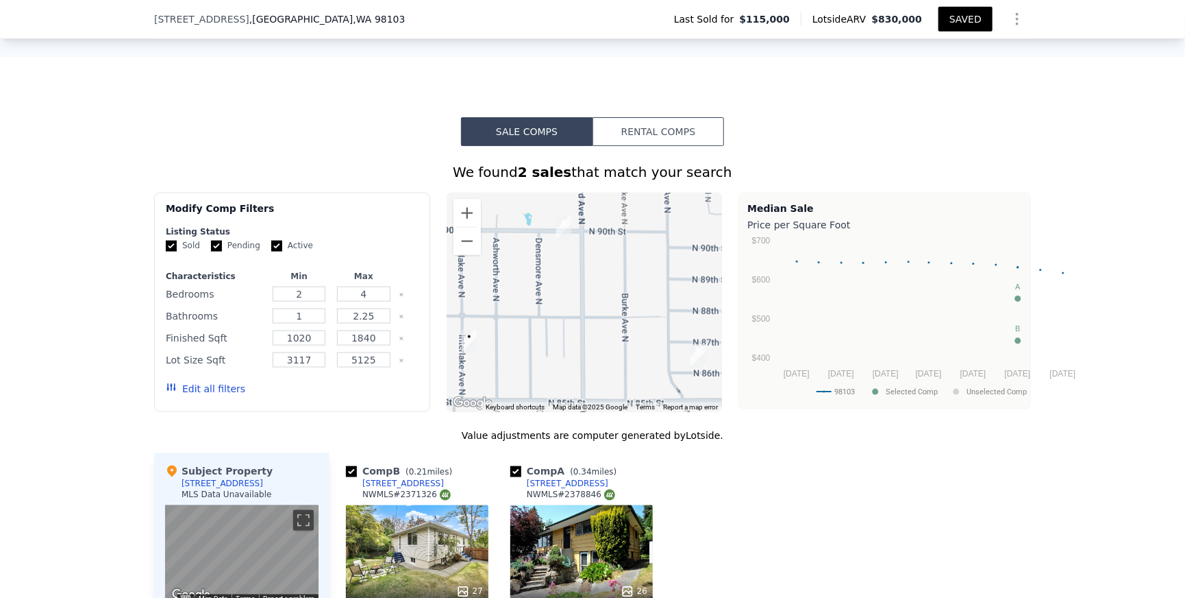
scroll to position [1161, 0]
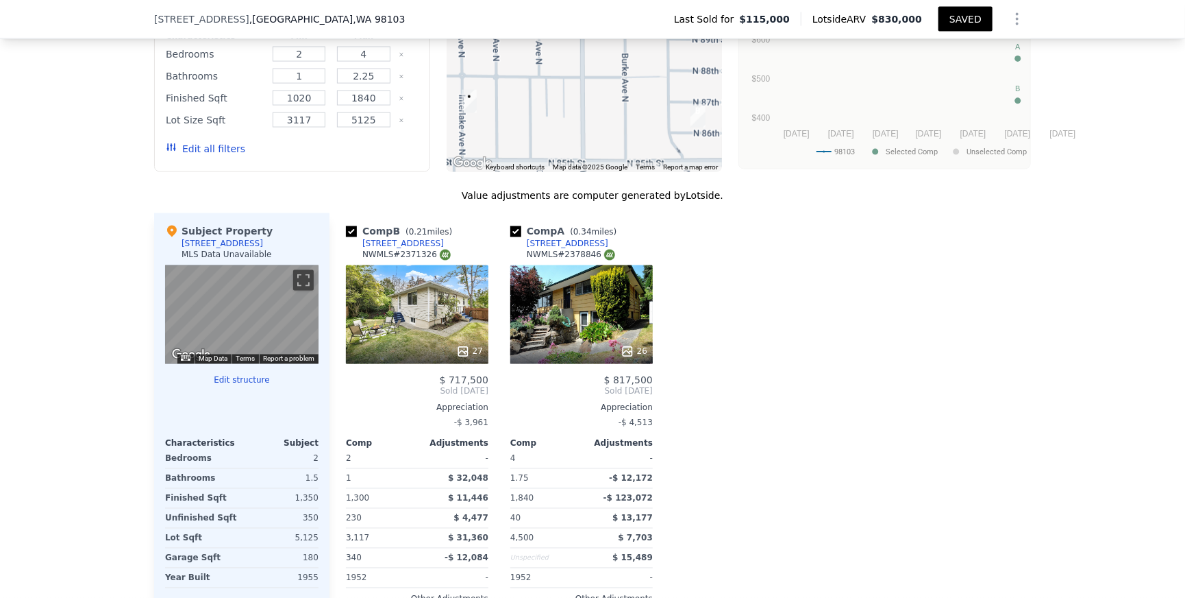
click at [613, 172] on div at bounding box center [585, 62] width 276 height 219
click at [579, 172] on div at bounding box center [585, 62] width 276 height 219
click at [567, 172] on div at bounding box center [585, 62] width 276 height 219
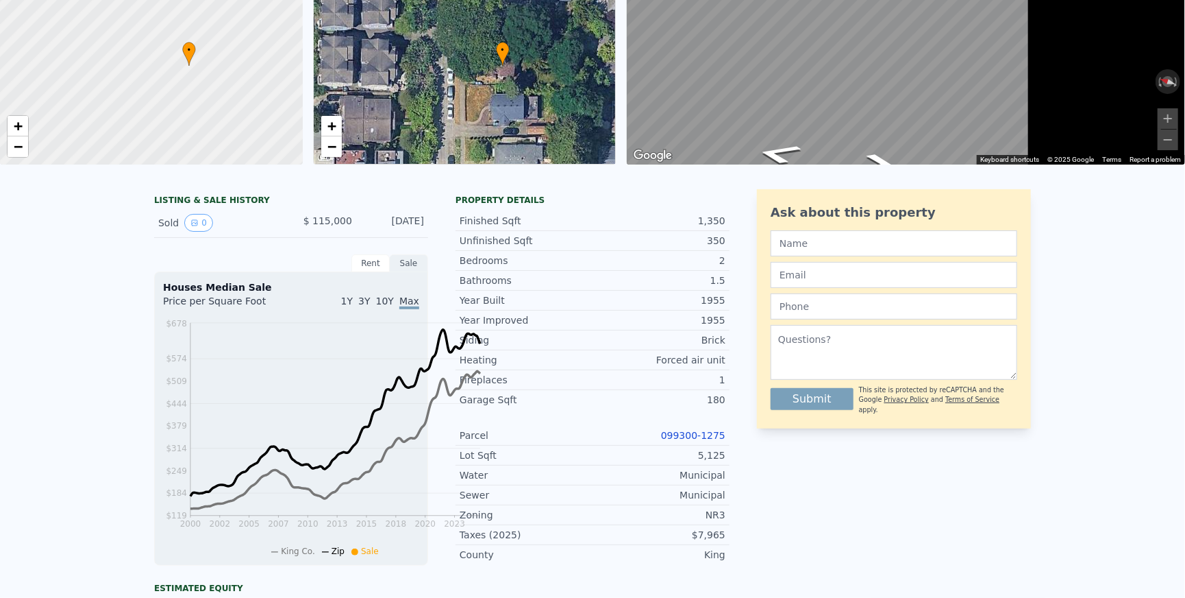
scroll to position [0, 0]
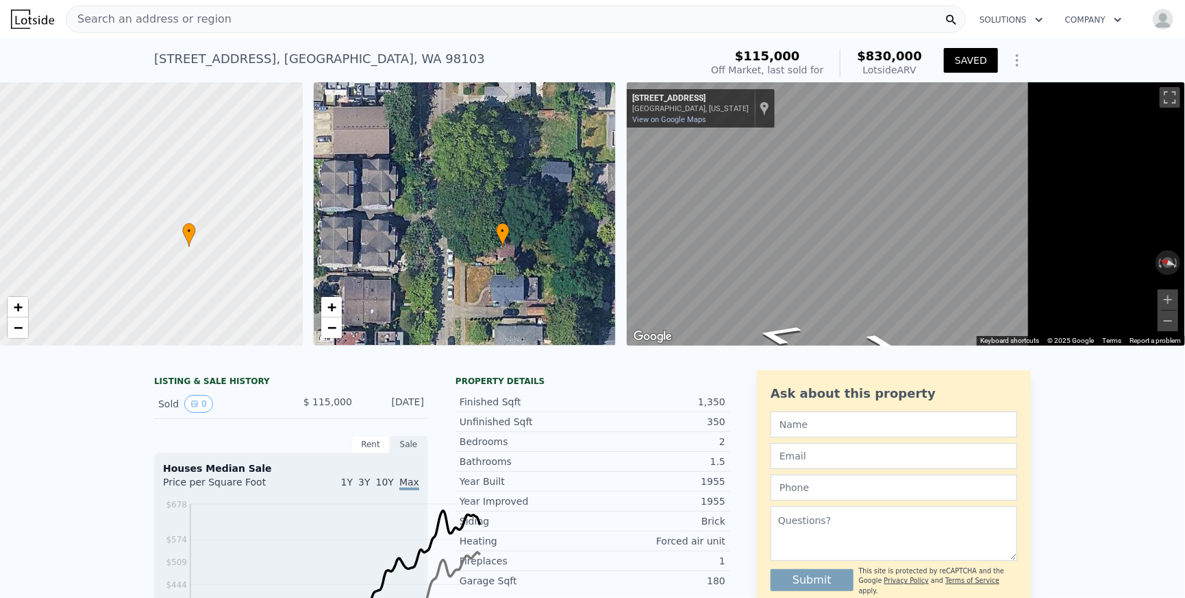
click at [33, 71] on div "[STREET_ADDRESS] Sold [DATE] for $115k (~ARV $830k ) $115,000 Off Market, last …" at bounding box center [592, 60] width 1185 height 44
click at [25, 317] on link "+" at bounding box center [18, 307] width 21 height 21
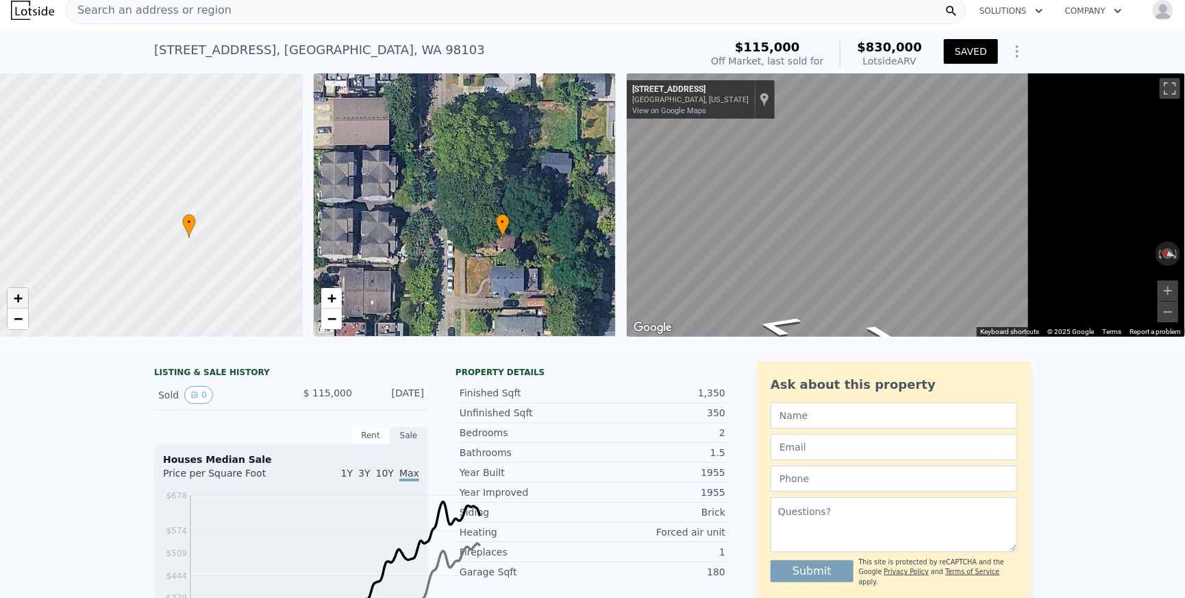
scroll to position [10, 0]
click at [23, 328] on link "−" at bounding box center [18, 318] width 21 height 21
click at [23, 308] on link "+" at bounding box center [18, 297] width 21 height 21
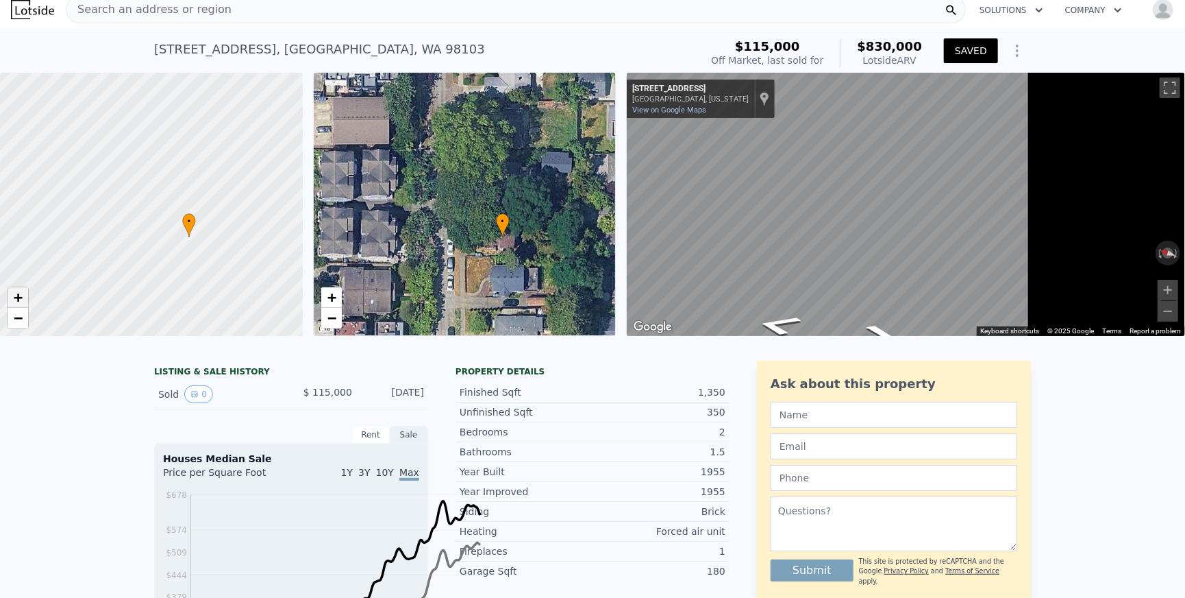
click at [23, 308] on link "+" at bounding box center [18, 297] width 21 height 21
drag, startPoint x: 354, startPoint y: 63, endPoint x: 38, endPoint y: 69, distance: 316.6
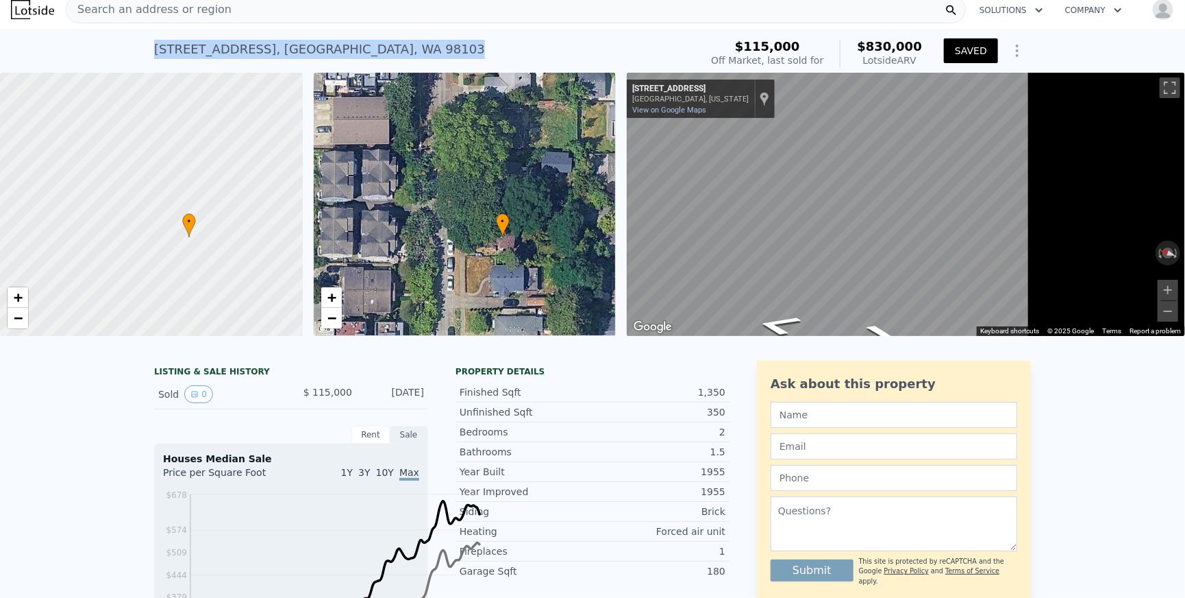
click at [33, 71] on div "[STREET_ADDRESS] Sold [DATE] for $115k (~ARV $830k ) $115,000 Off Market, last …" at bounding box center [592, 51] width 1185 height 44
copy div "[STREET_ADDRESS]"
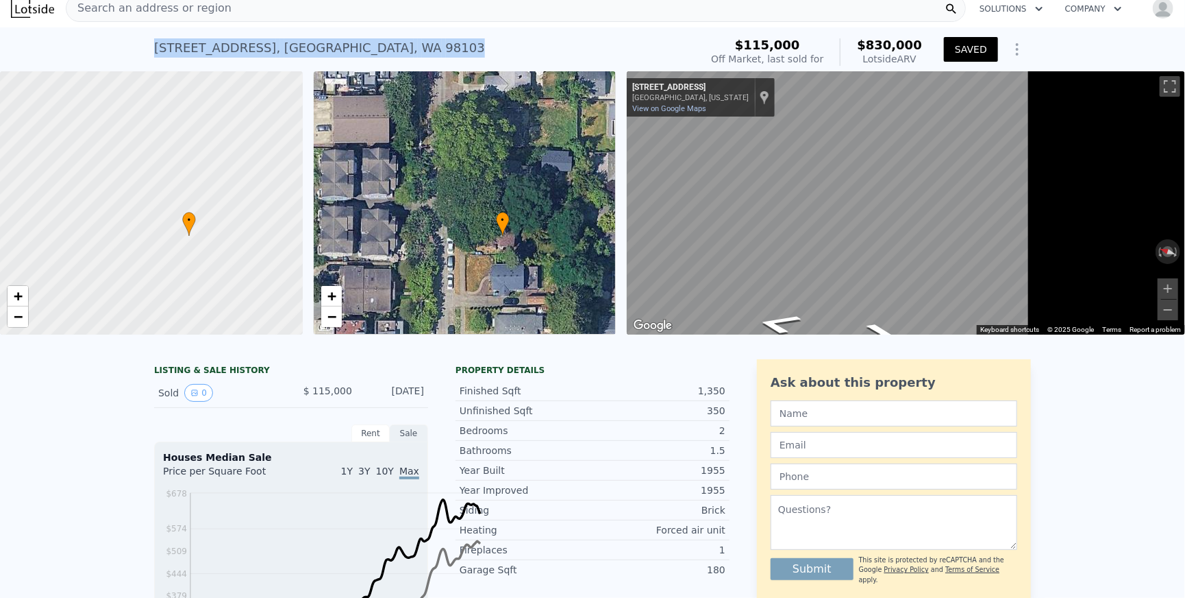
checkbox input "false"
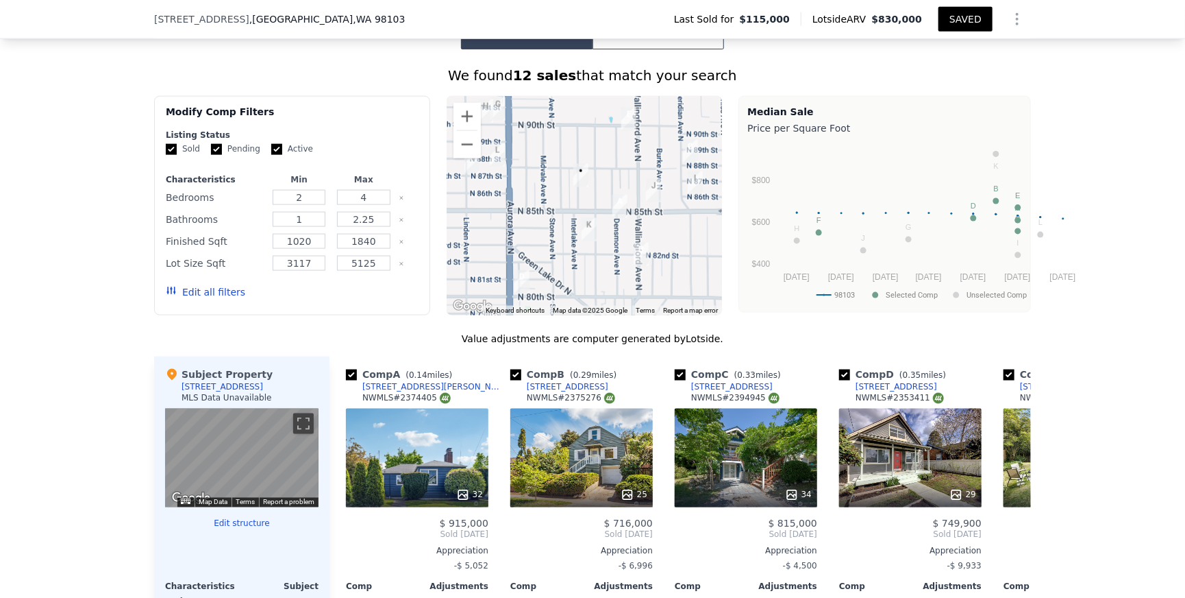
scroll to position [85, 0]
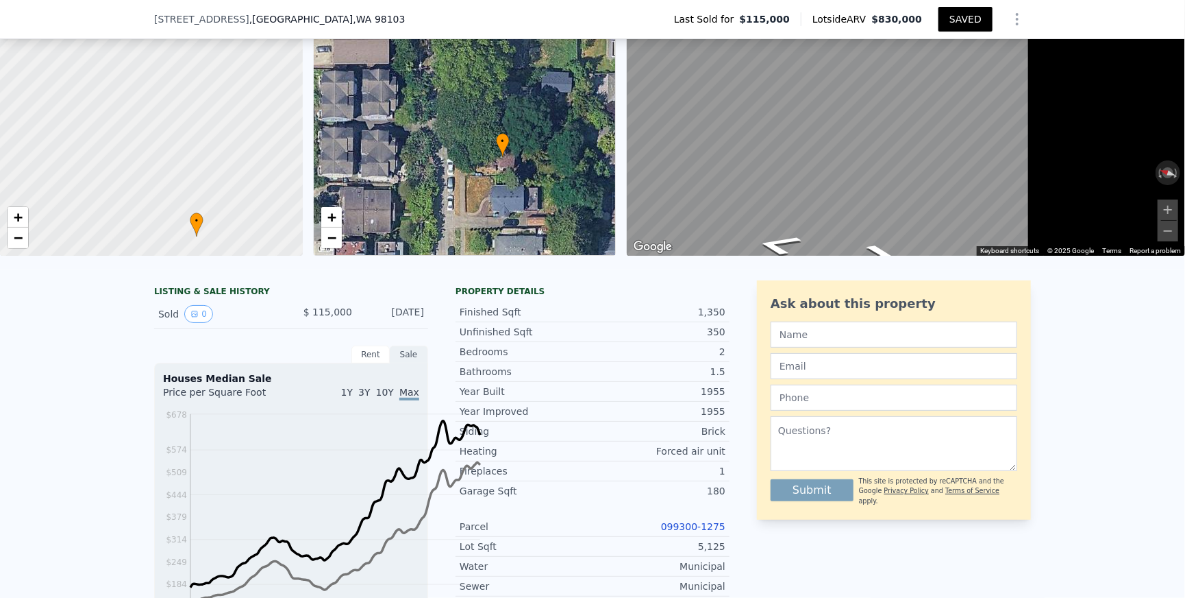
drag, startPoint x: 272, startPoint y: 168, endPoint x: 280, endPoint y: 247, distance: 79.8
click at [280, 247] on div at bounding box center [189, 157] width 454 height 395
click at [342, 248] on link "−" at bounding box center [331, 237] width 21 height 21
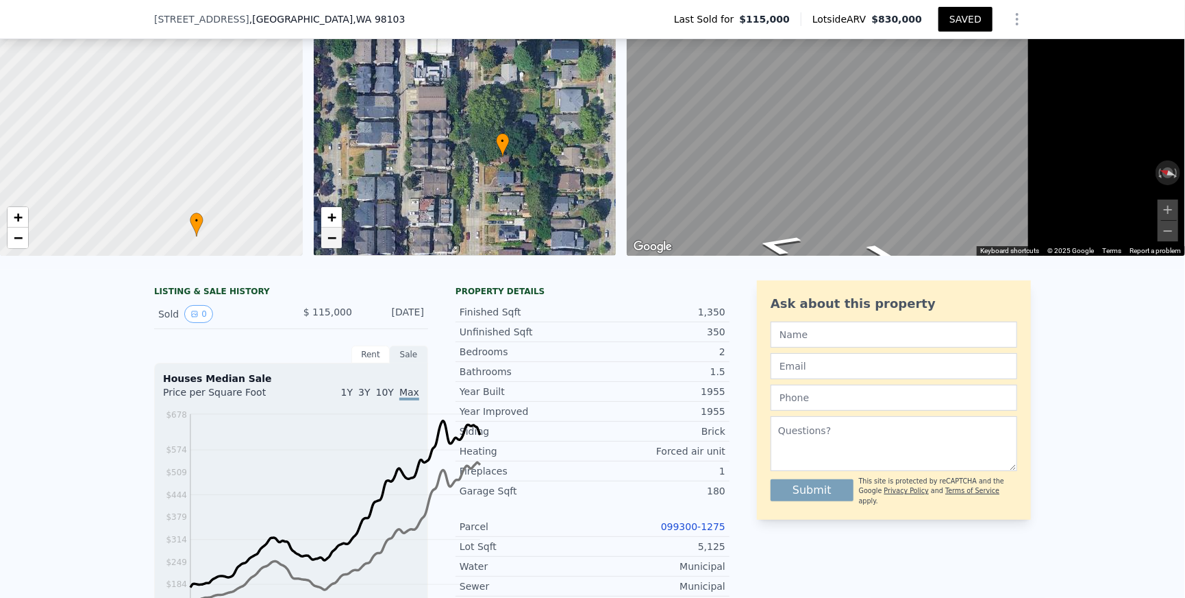
click at [342, 248] on link "−" at bounding box center [331, 237] width 21 height 21
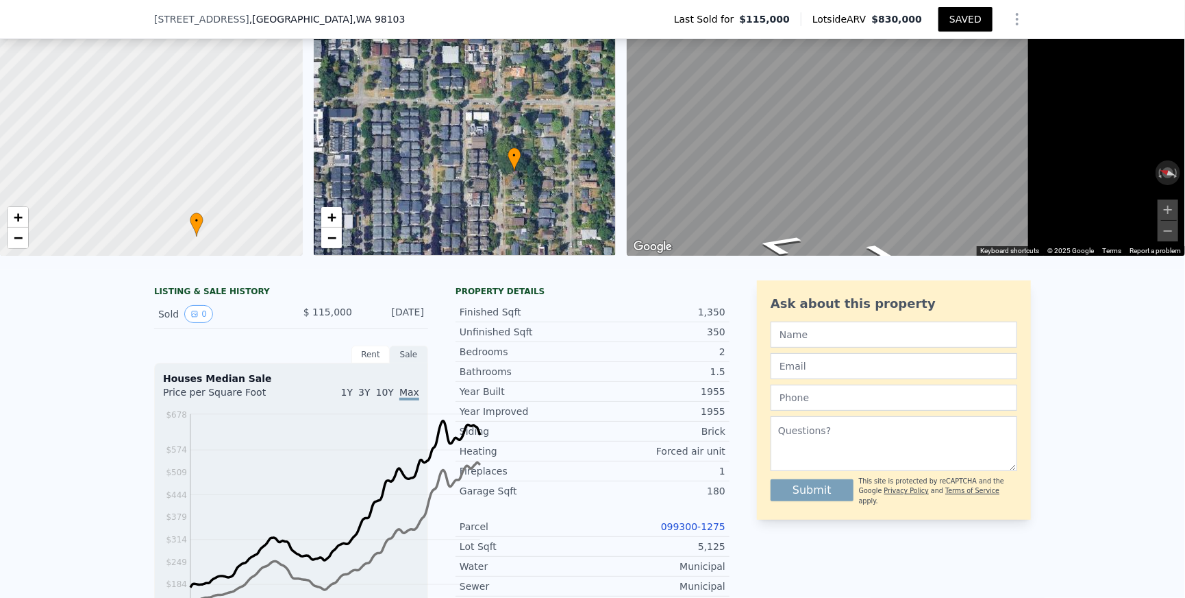
drag, startPoint x: 578, startPoint y: 155, endPoint x: 589, endPoint y: 169, distance: 18.5
click at [521, 162] on span "•" at bounding box center [515, 155] width 14 height 12
drag, startPoint x: 35, startPoint y: 25, endPoint x: 380, endPoint y: 27, distance: 344.7
click at [380, 27] on div "[STREET_ADDRESS] Last Sold for $115,000 Lotside ARV $830,000 SAVED" at bounding box center [592, 19] width 1185 height 39
copy div "[STREET_ADDRESS]"
